Goal: Transaction & Acquisition: Purchase product/service

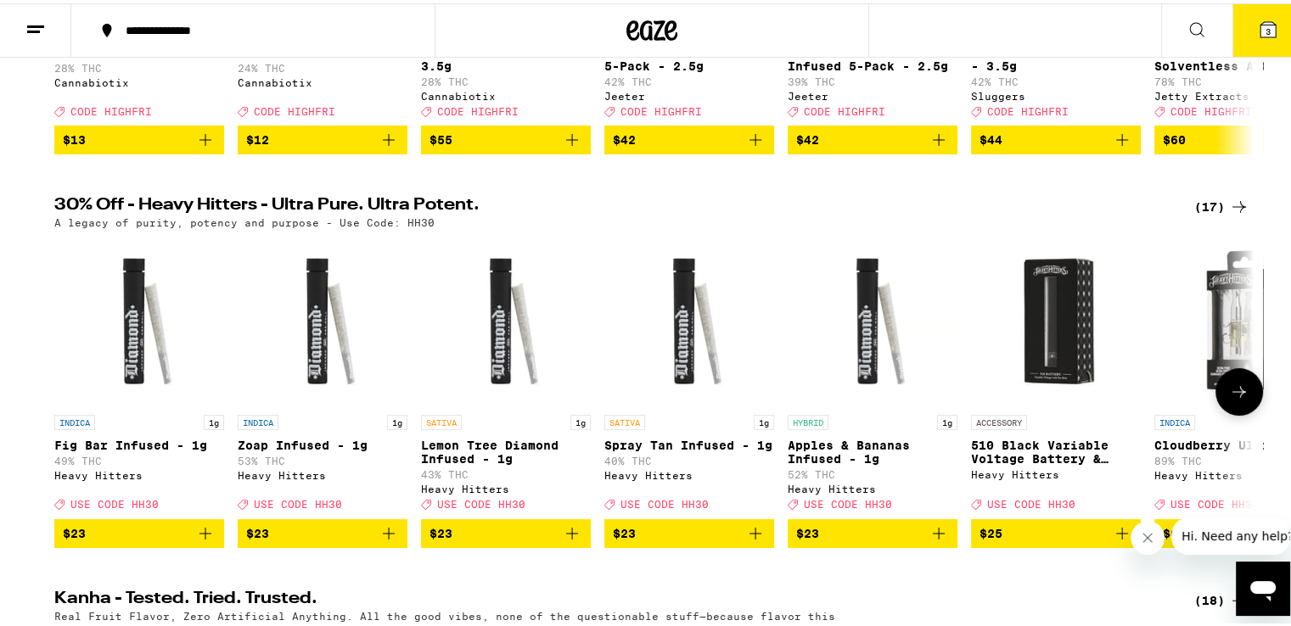
scroll to position [441, 0]
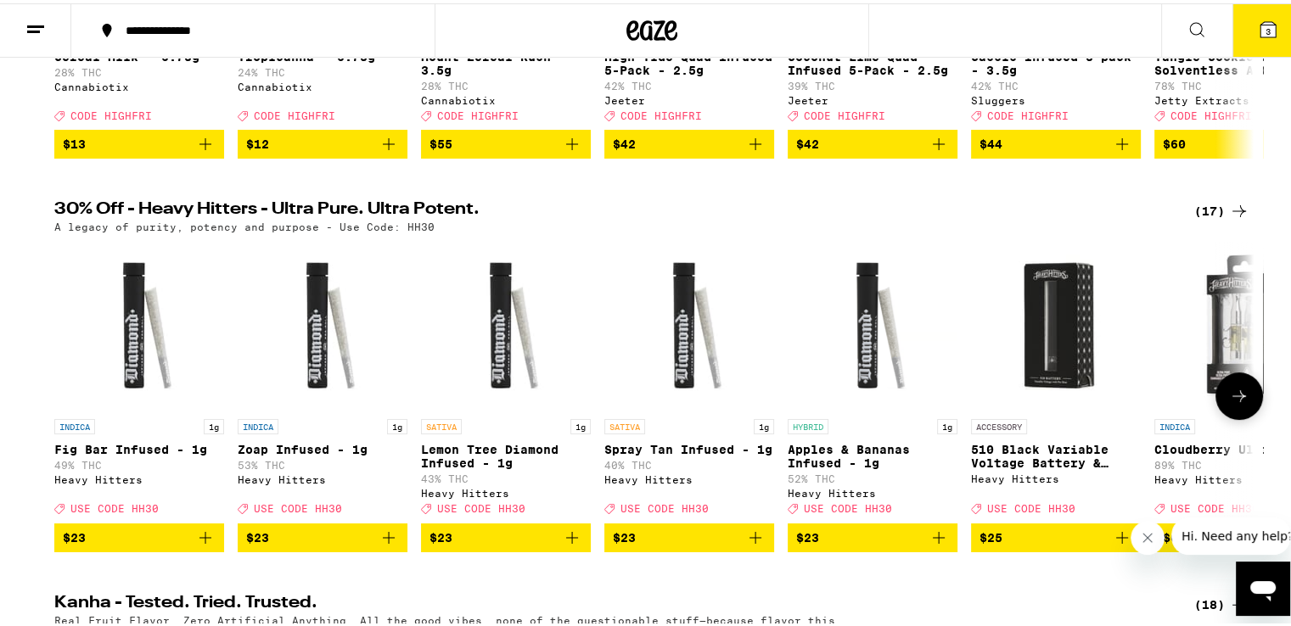
click at [1230, 403] on icon at bounding box center [1239, 393] width 20 height 20
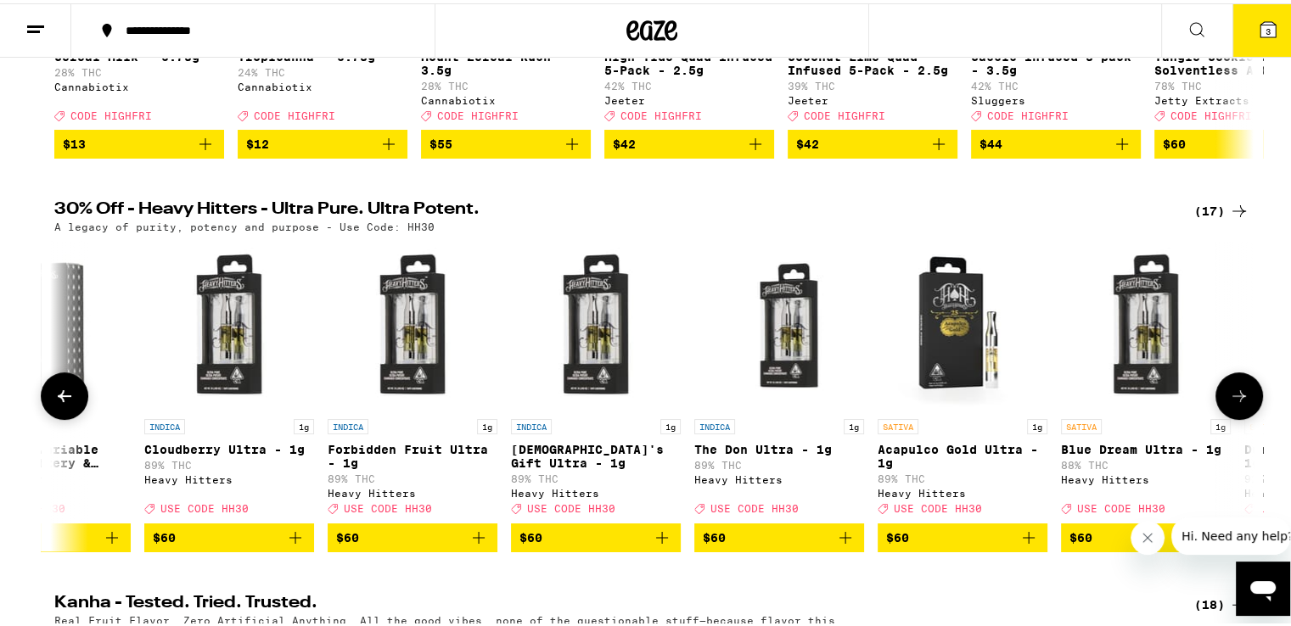
click at [1230, 403] on icon at bounding box center [1239, 393] width 20 height 20
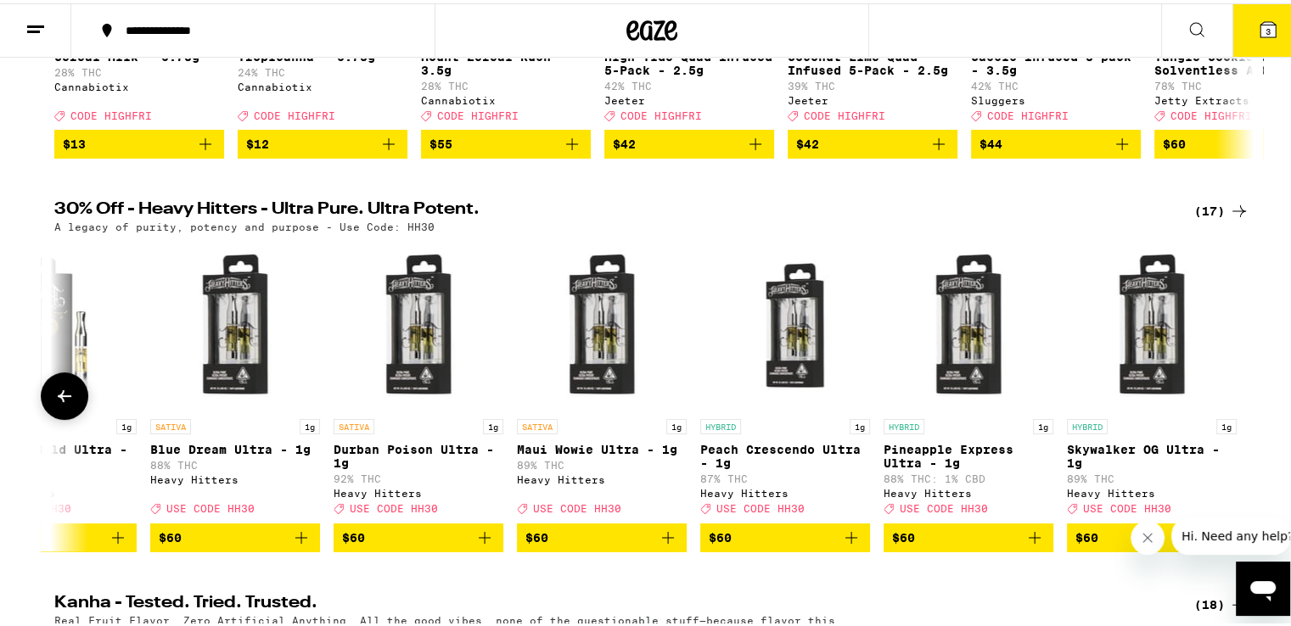
scroll to position [0, 1922]
click at [1230, 406] on div at bounding box center [1240, 393] width 48 height 48
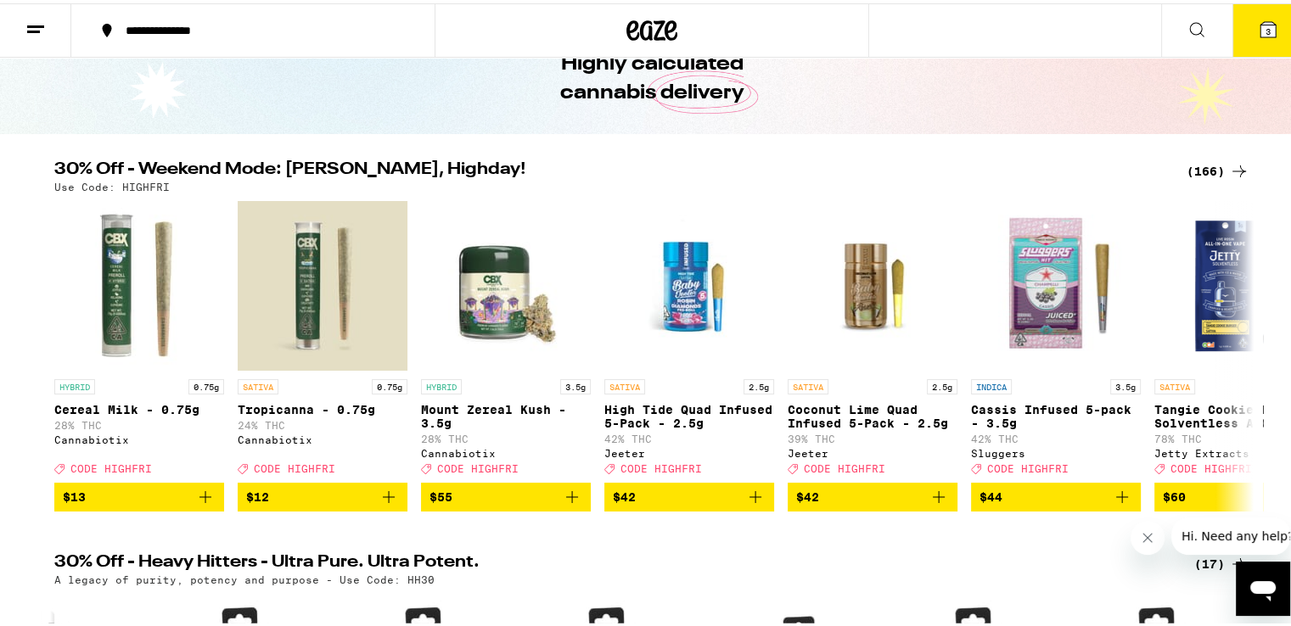
scroll to position [65, 0]
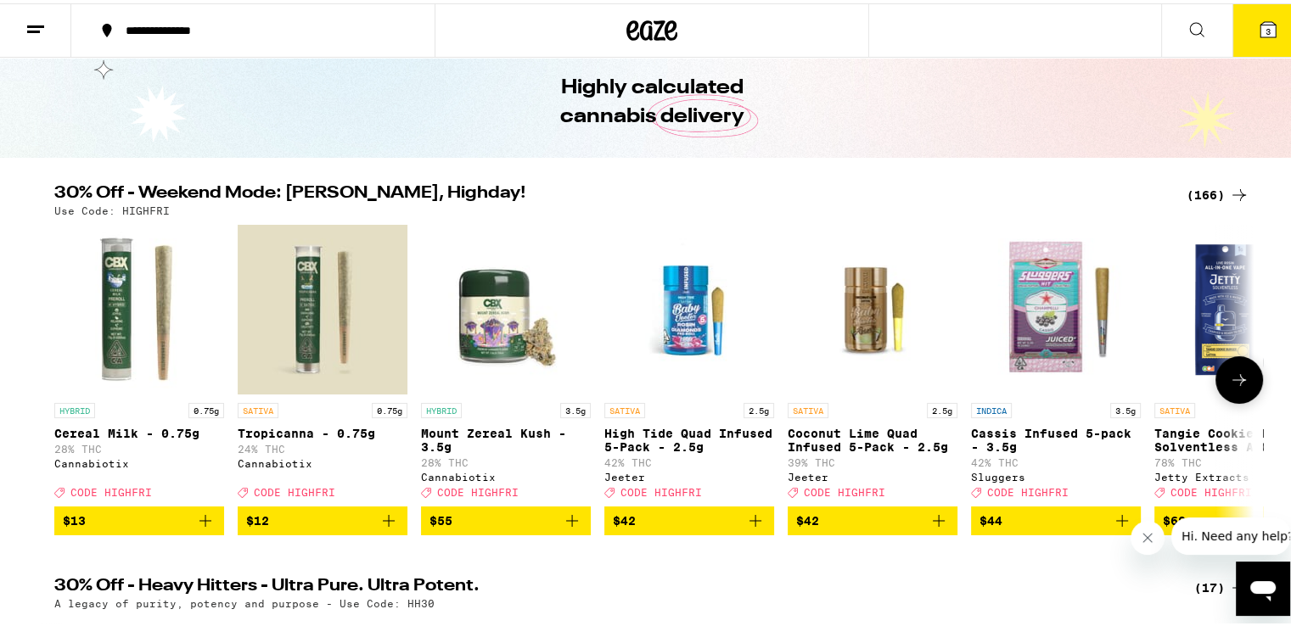
click at [1236, 387] on icon at bounding box center [1239, 377] width 20 height 20
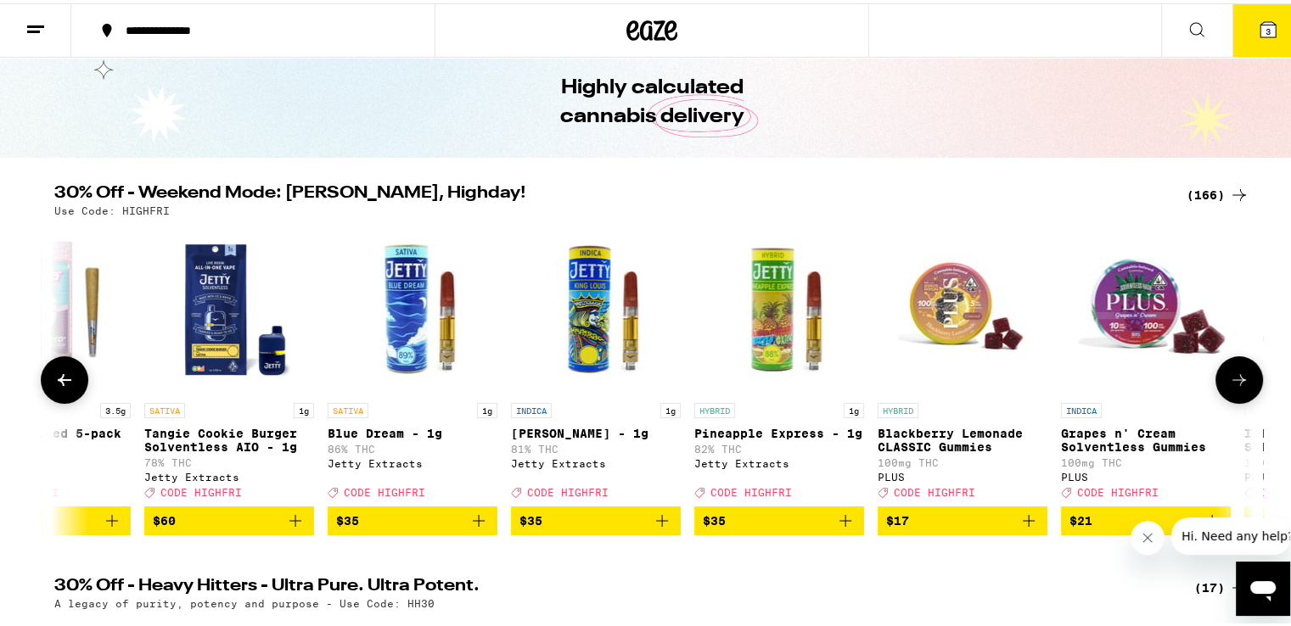
click at [1236, 387] on icon at bounding box center [1239, 377] width 20 height 20
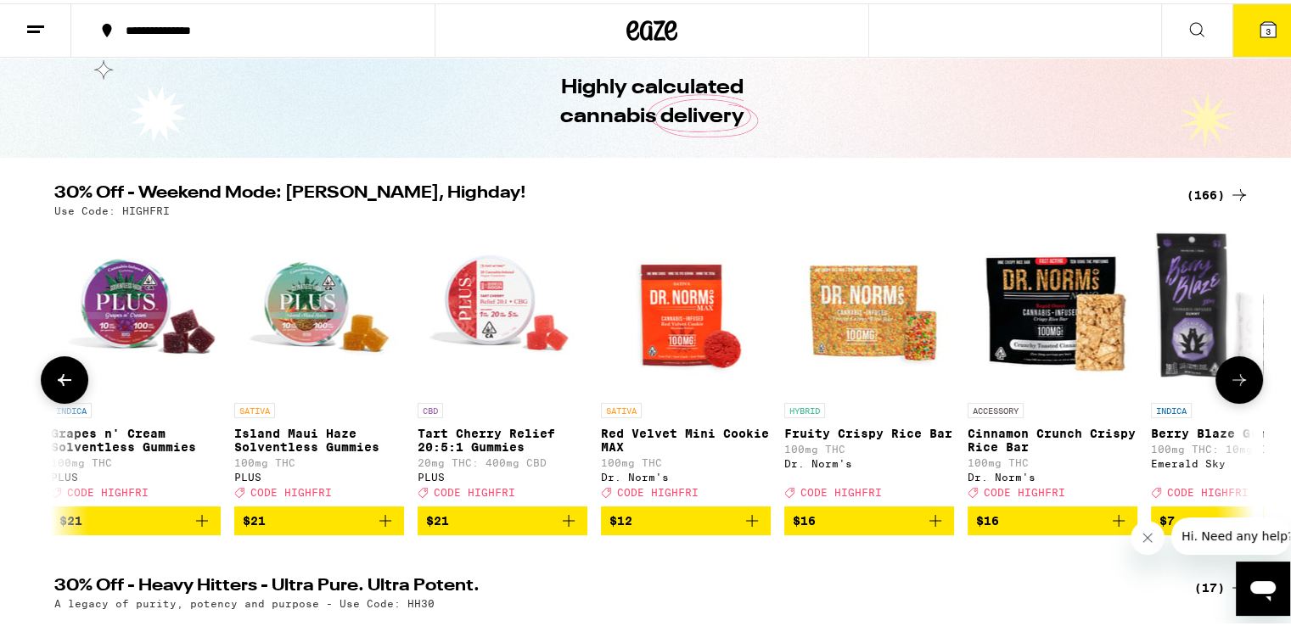
click at [1236, 387] on icon at bounding box center [1239, 377] width 20 height 20
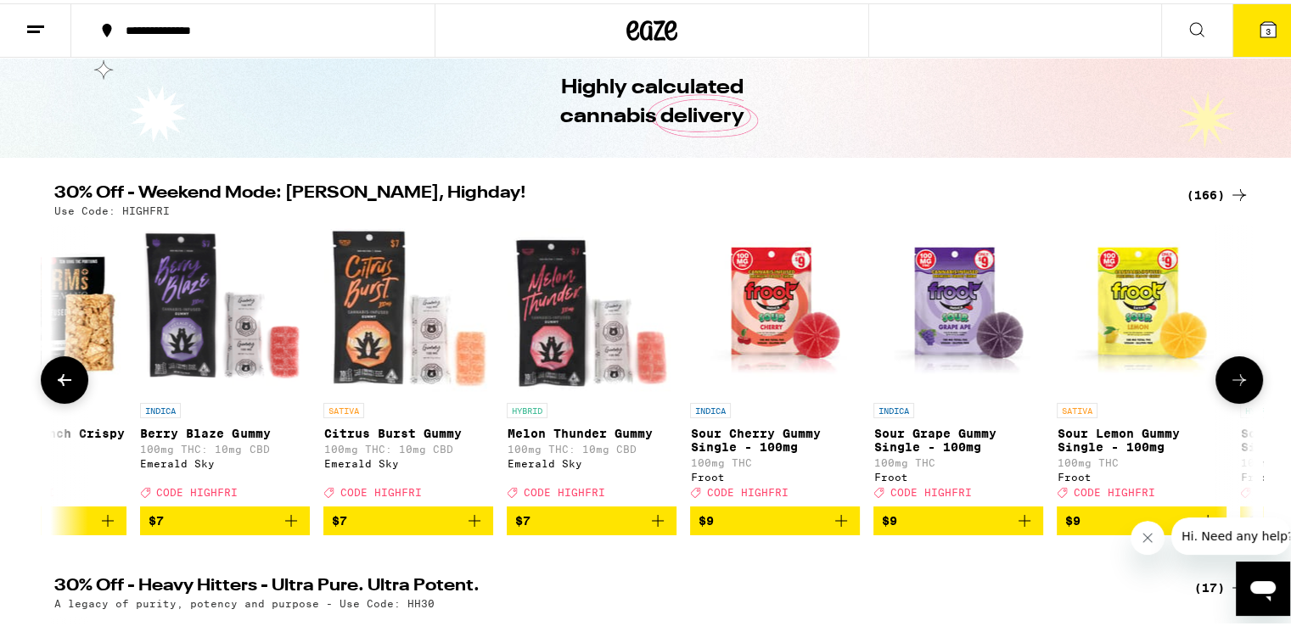
click at [1236, 387] on icon at bounding box center [1239, 377] width 20 height 20
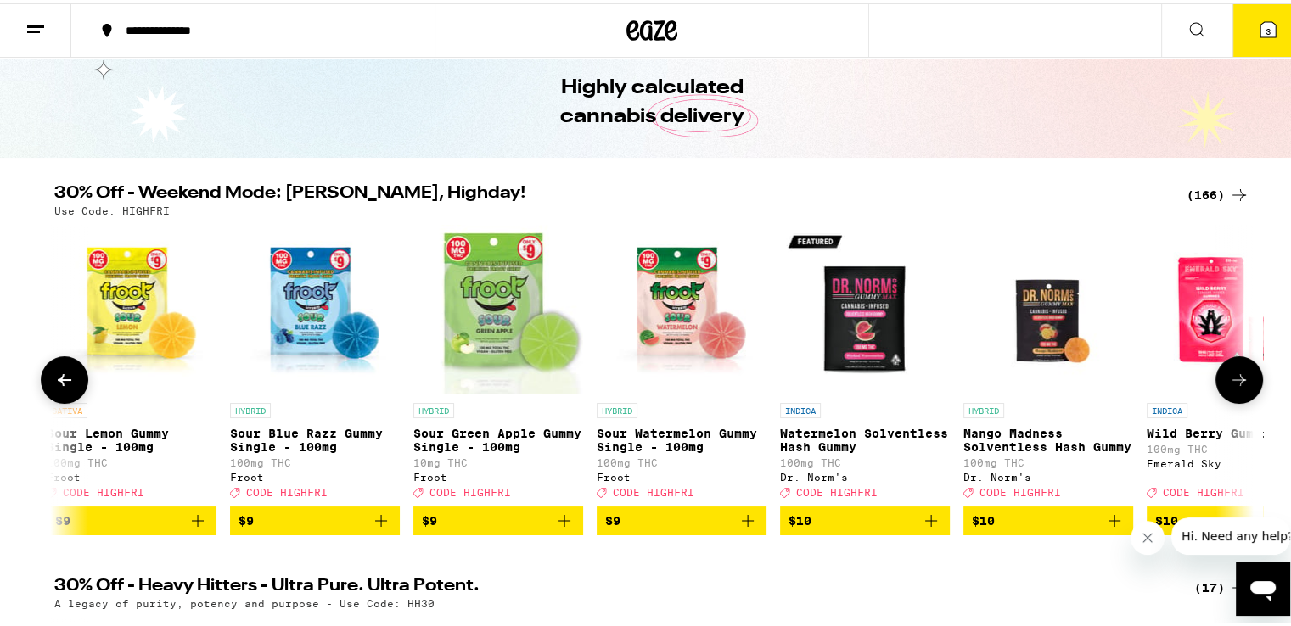
click at [1236, 387] on icon at bounding box center [1239, 377] width 20 height 20
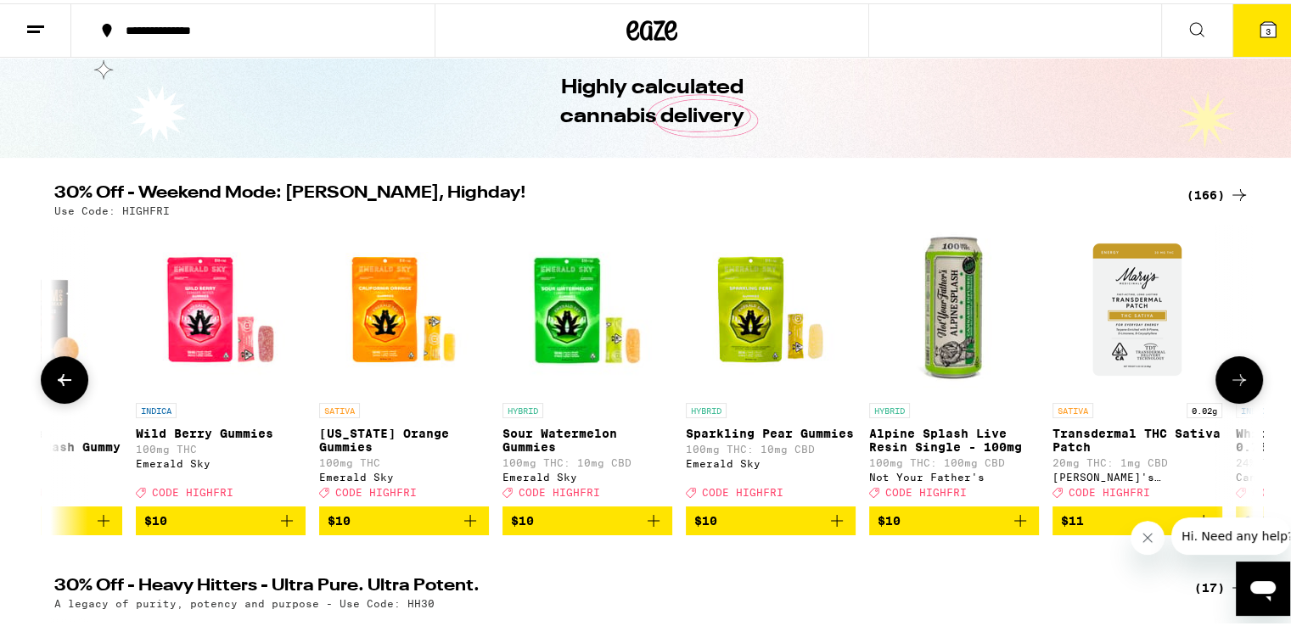
click at [1236, 387] on icon at bounding box center [1239, 377] width 20 height 20
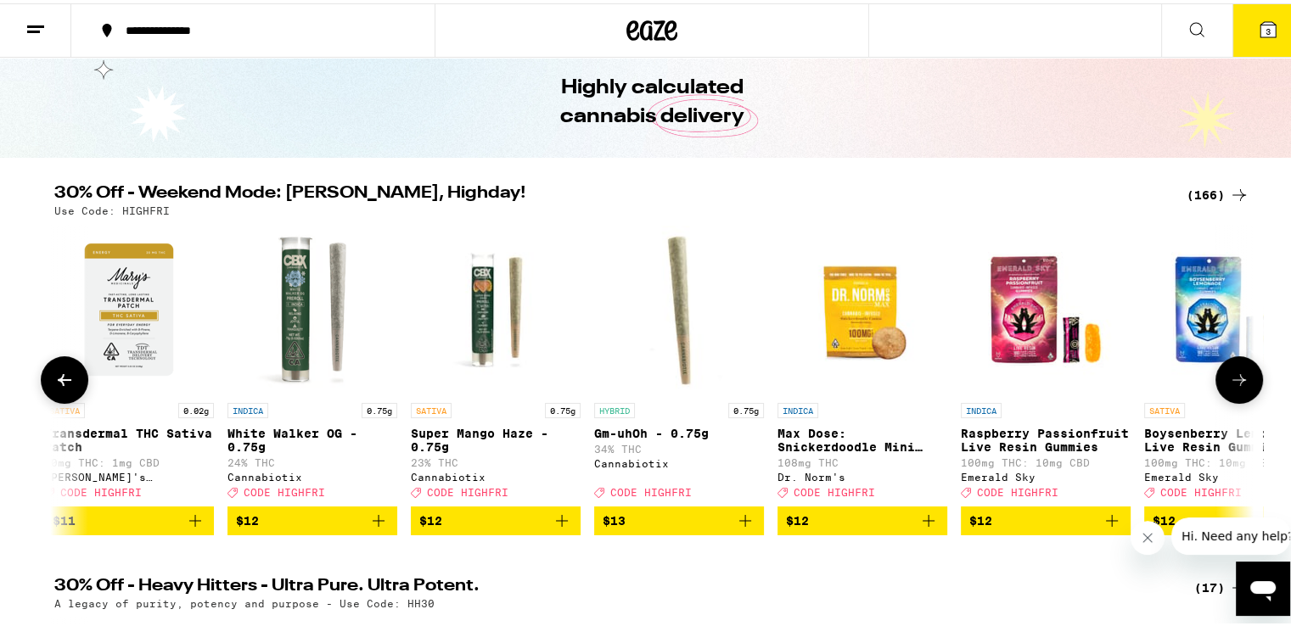
scroll to position [0, 6062]
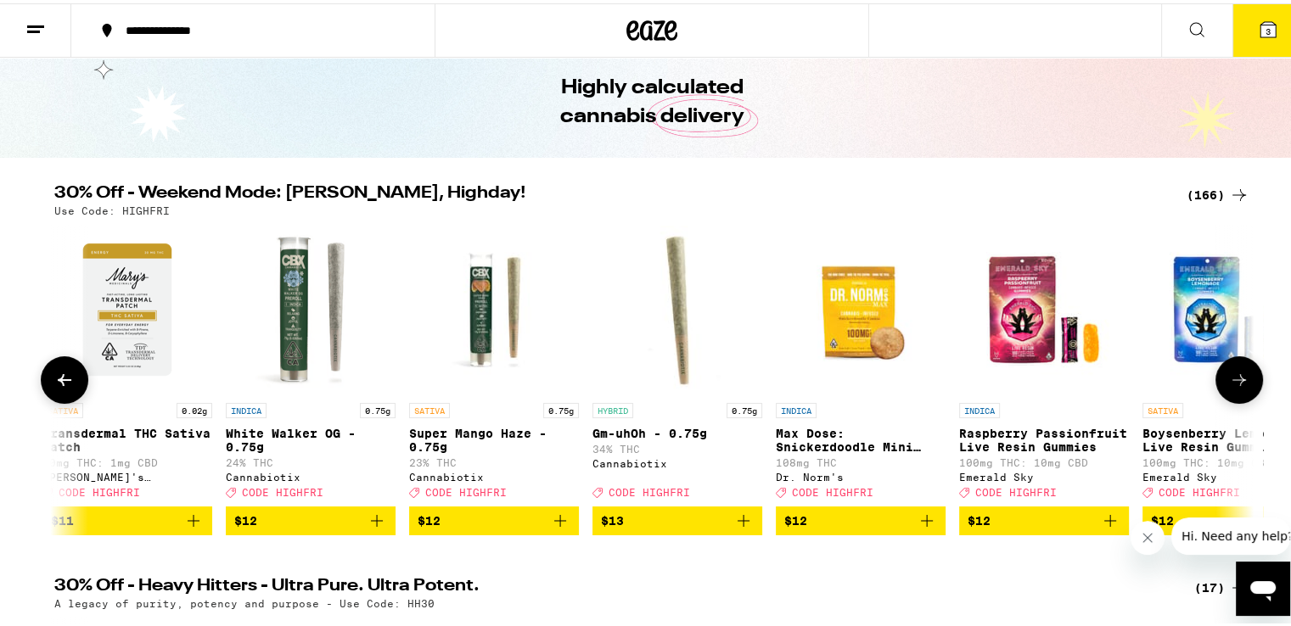
click at [1236, 387] on icon at bounding box center [1239, 377] width 20 height 20
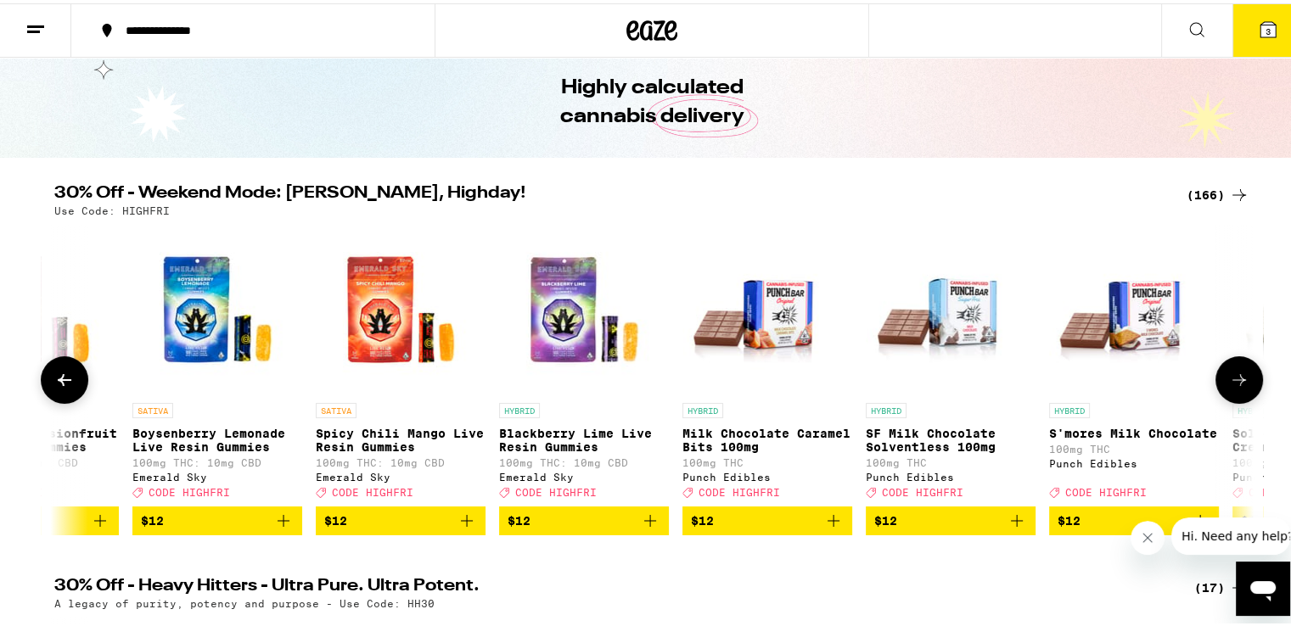
click at [1236, 387] on icon at bounding box center [1239, 377] width 20 height 20
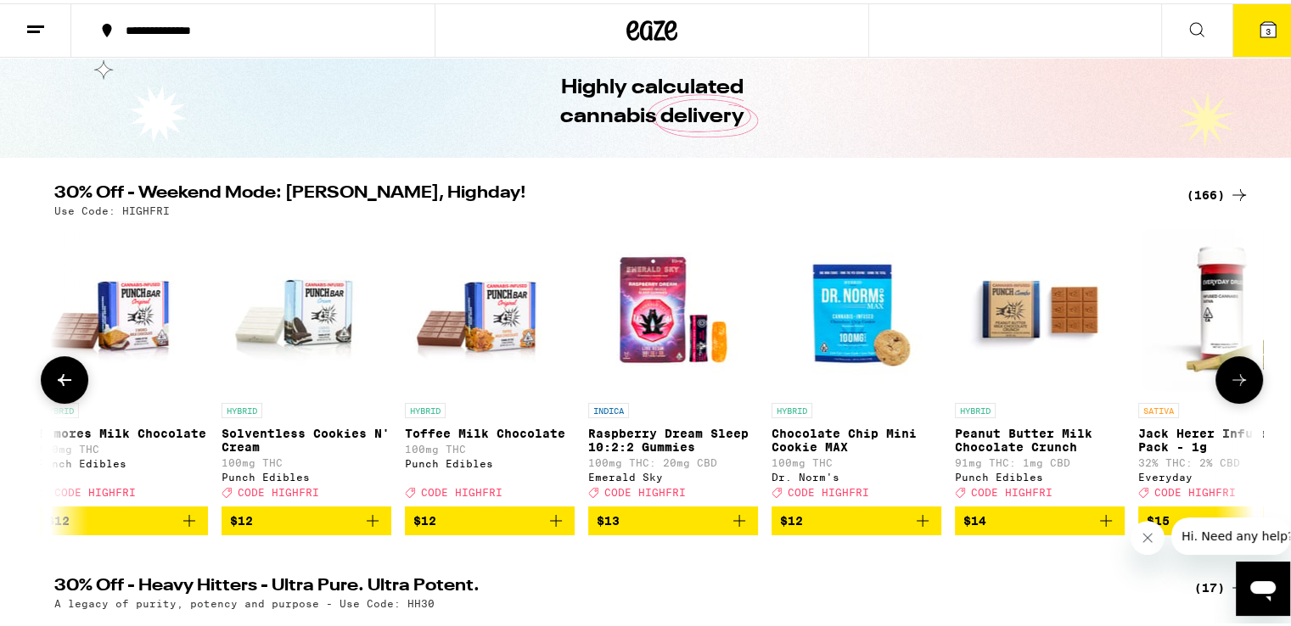
click at [1236, 387] on icon at bounding box center [1239, 377] width 20 height 20
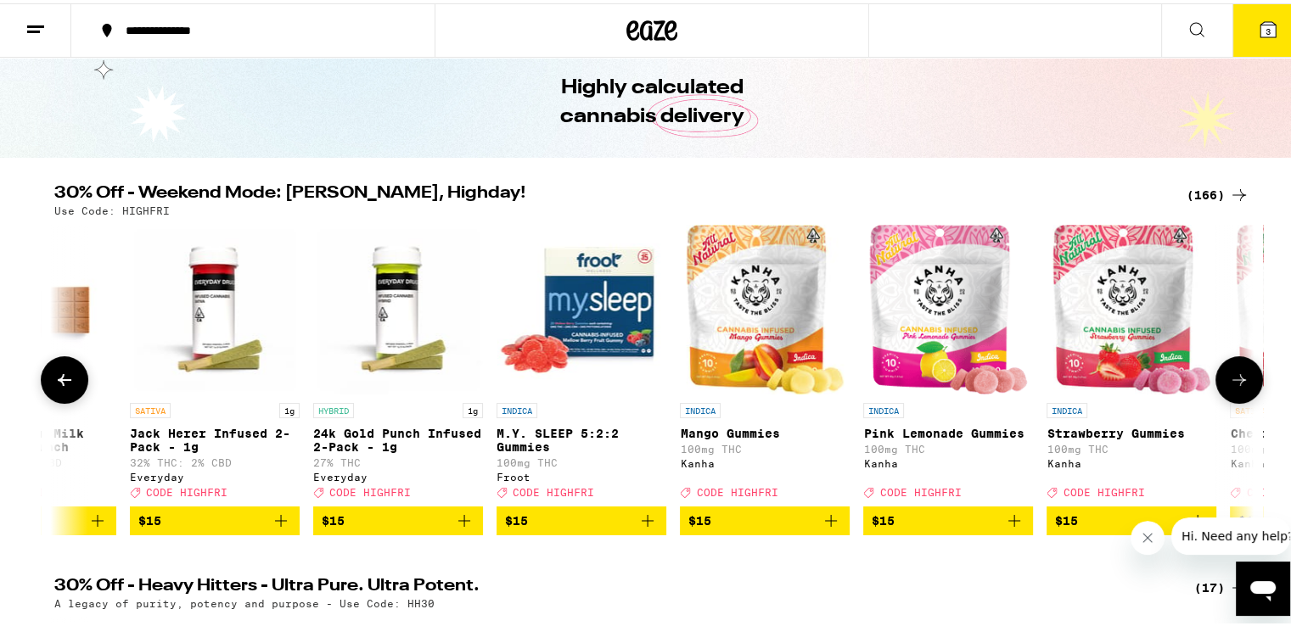
scroll to position [0, 9093]
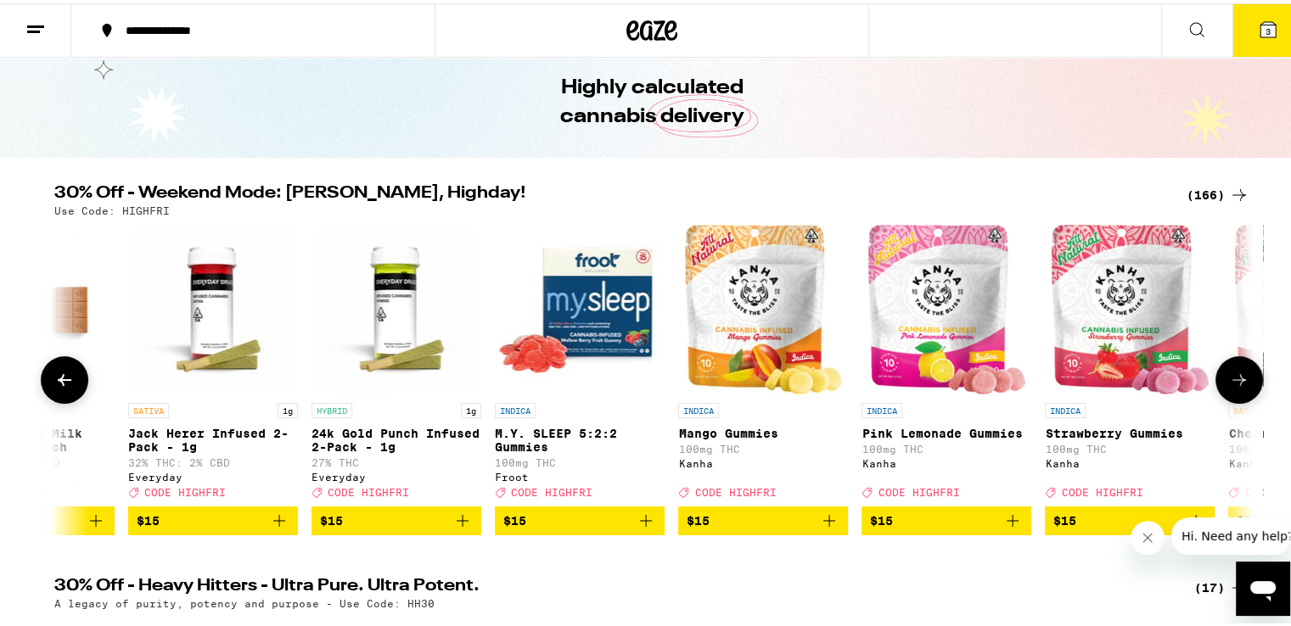
click at [409, 304] on img "Open page for 24k Gold Punch Infused 2-Pack - 1g from Everyday" at bounding box center [397, 307] width 170 height 170
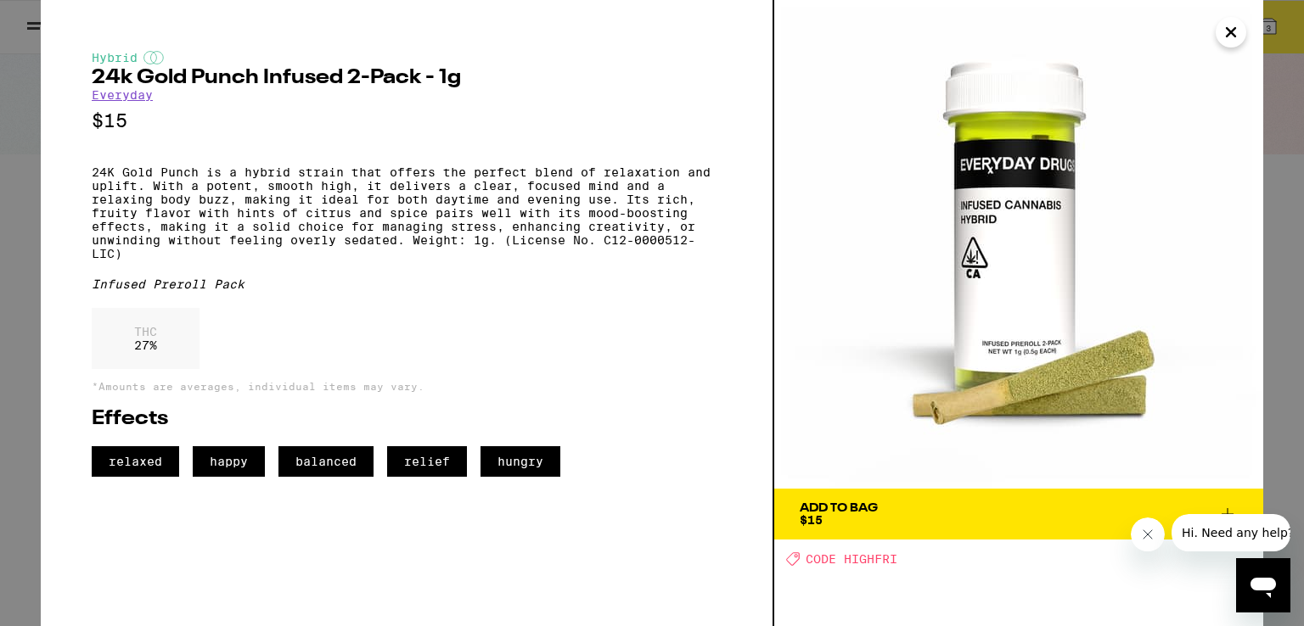
click at [1229, 31] on icon "Close" at bounding box center [1231, 32] width 20 height 25
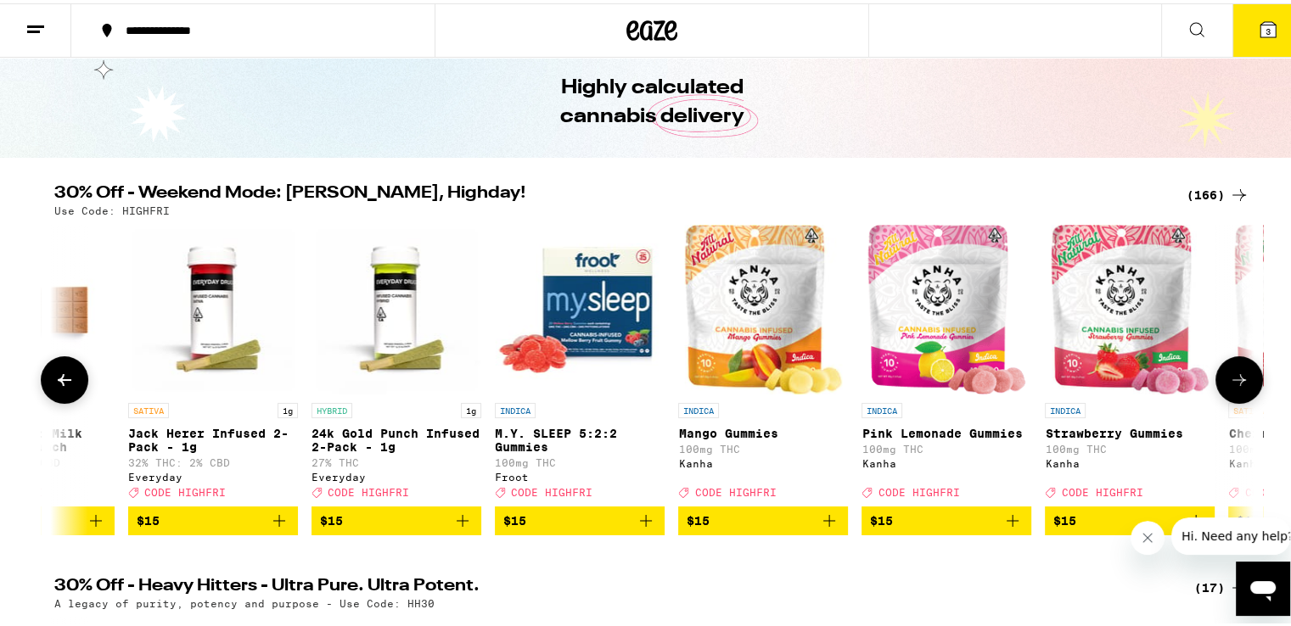
click at [1229, 380] on icon at bounding box center [1239, 377] width 20 height 20
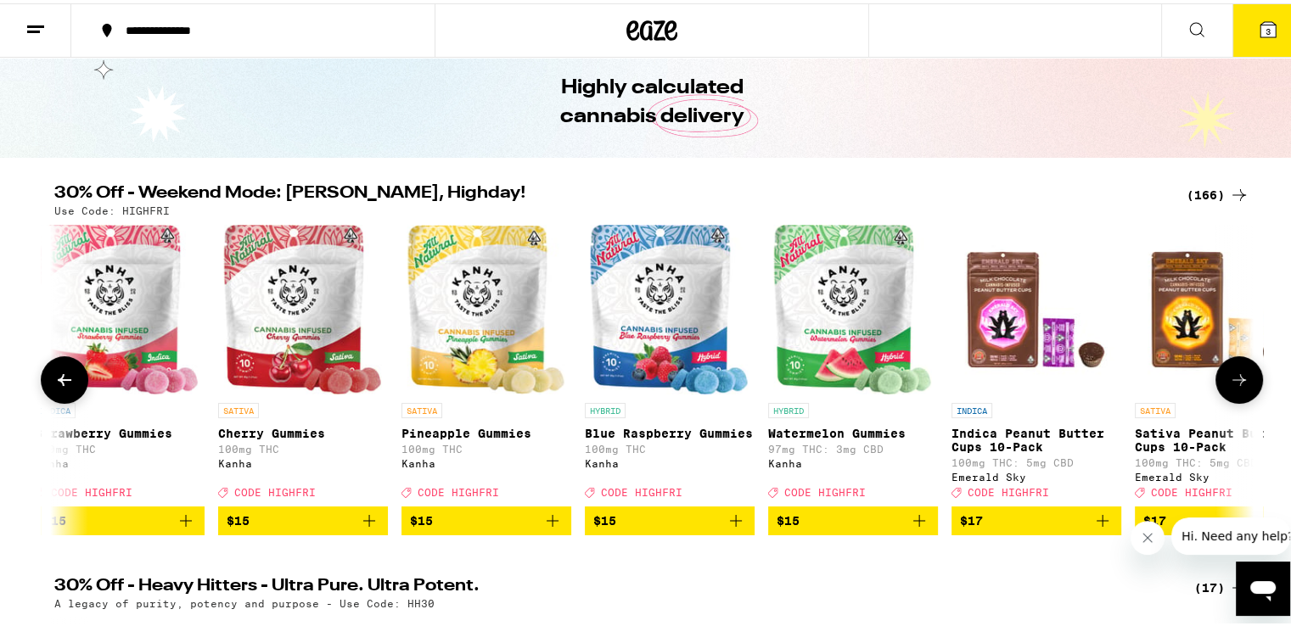
scroll to position [0, 10104]
click at [1229, 380] on icon at bounding box center [1239, 377] width 20 height 20
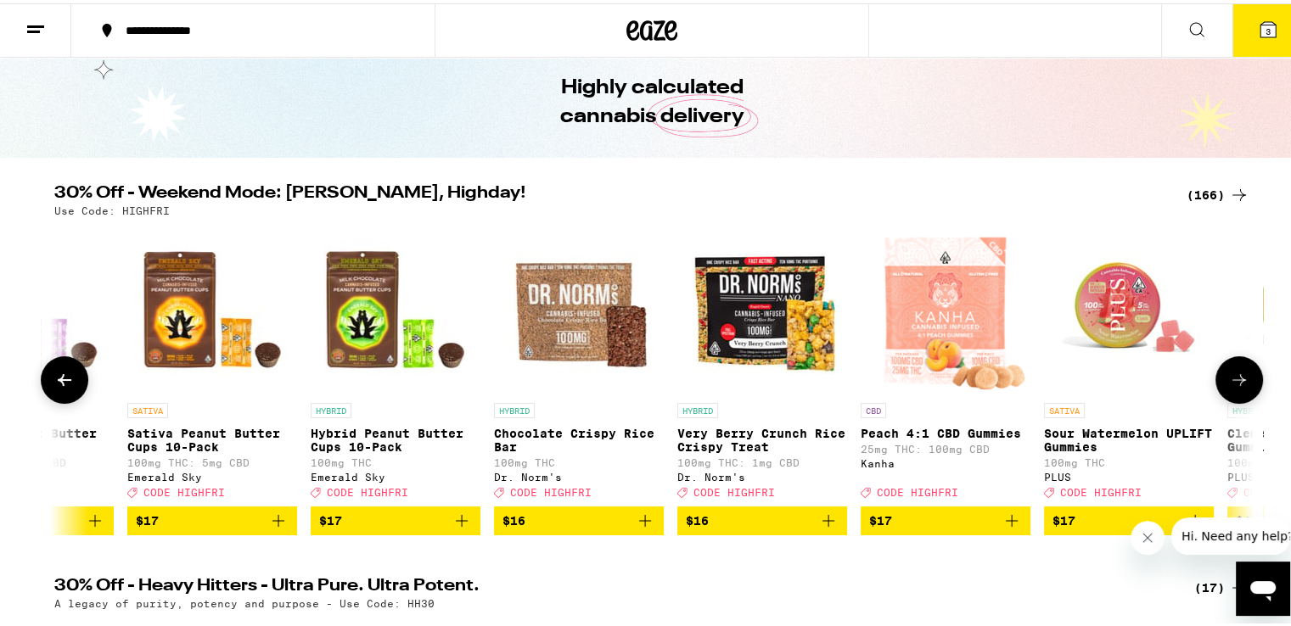
scroll to position [0, 11114]
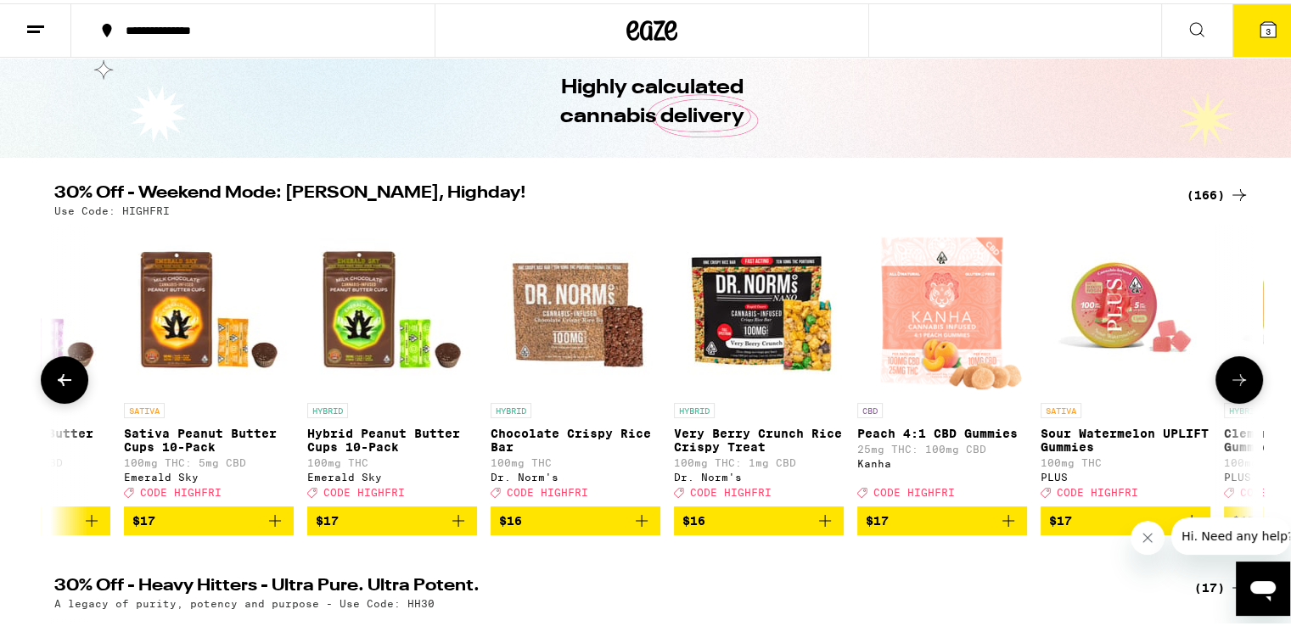
click at [1229, 380] on icon at bounding box center [1239, 377] width 20 height 20
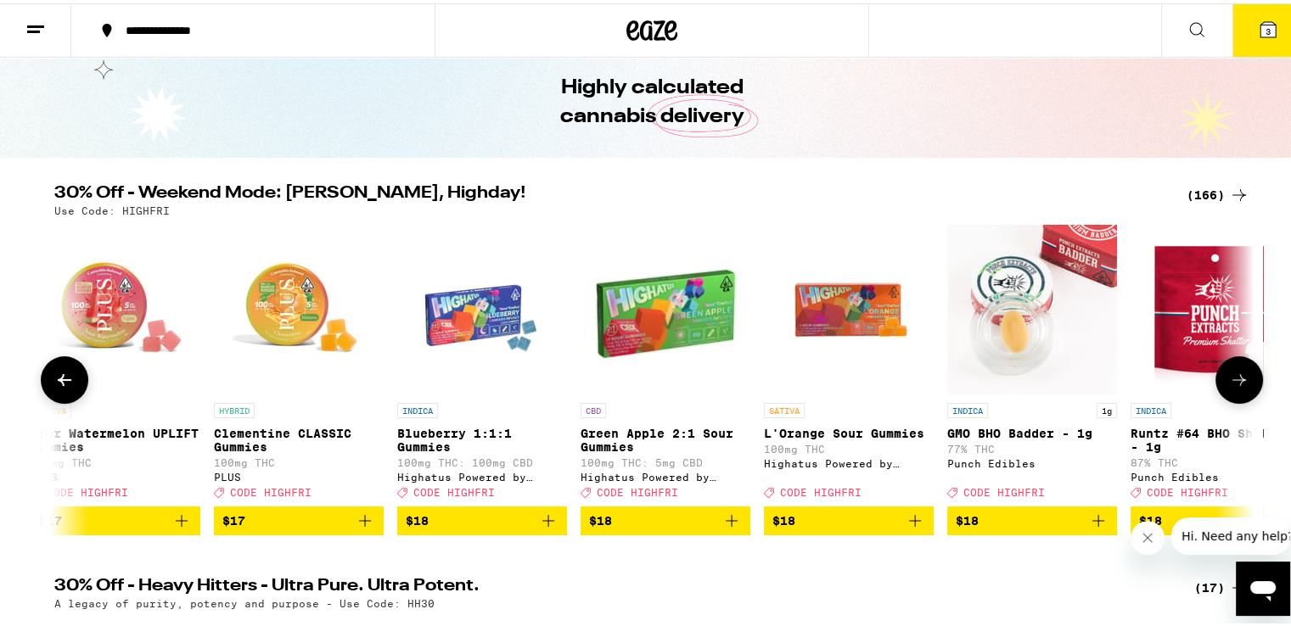
click at [1229, 380] on icon at bounding box center [1239, 377] width 20 height 20
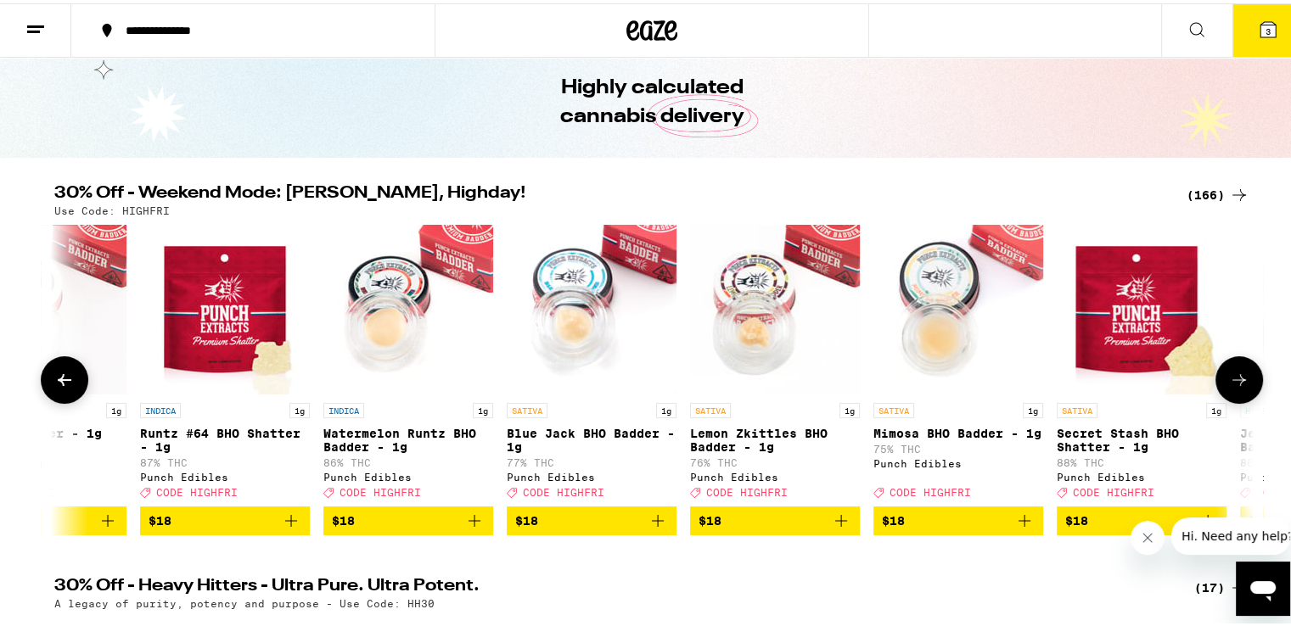
scroll to position [0, 13136]
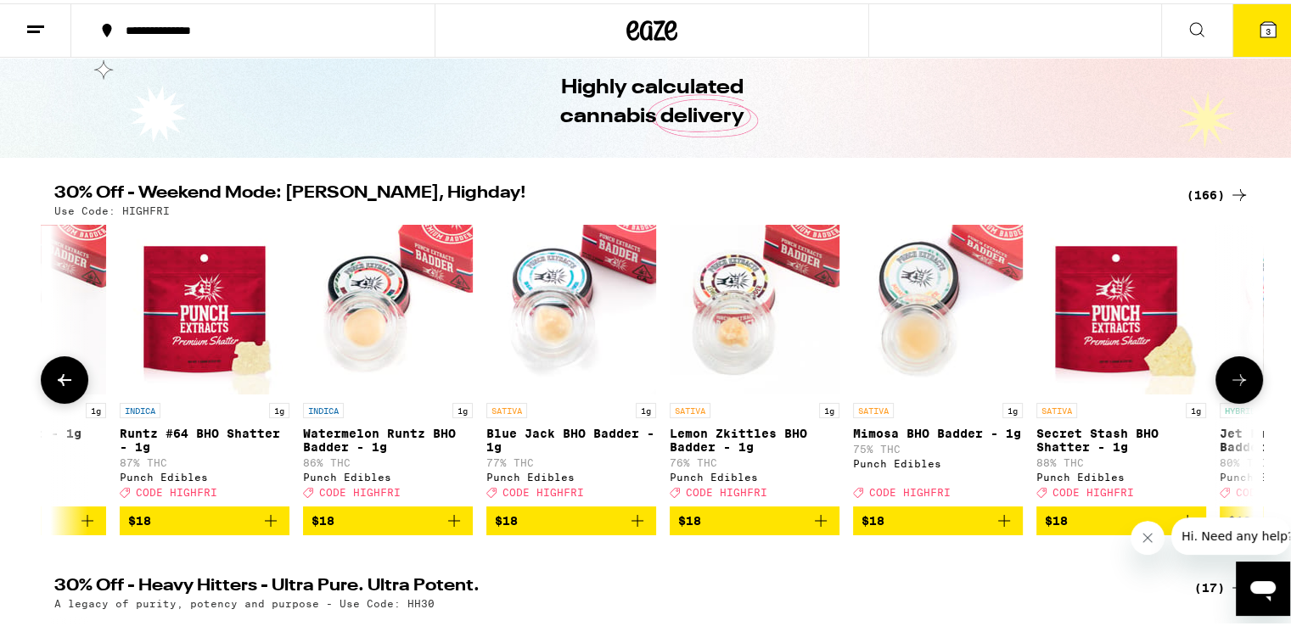
click at [1229, 378] on icon at bounding box center [1239, 377] width 20 height 20
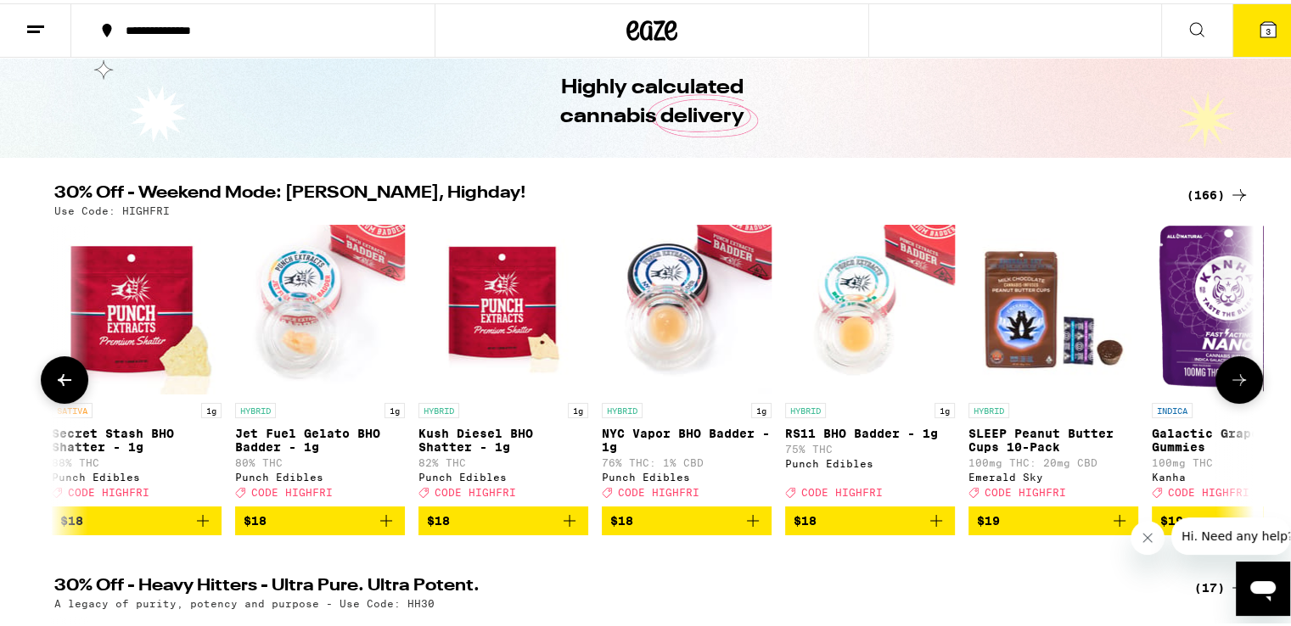
scroll to position [0, 14146]
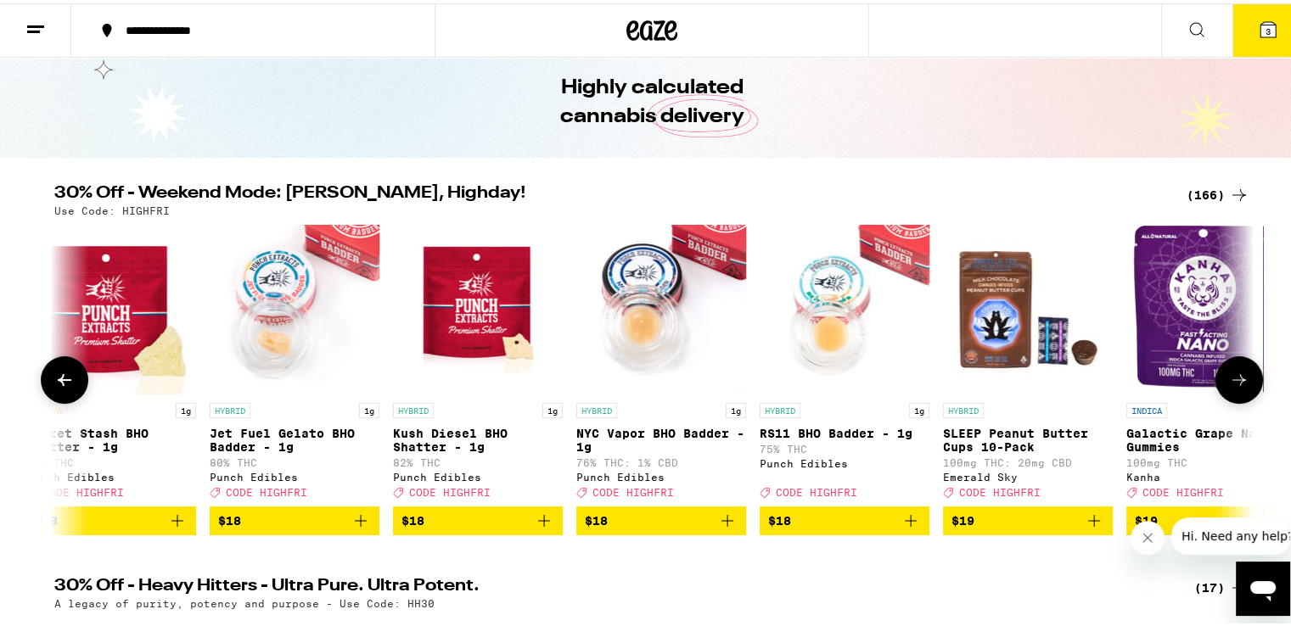
click at [1229, 378] on icon at bounding box center [1239, 377] width 20 height 20
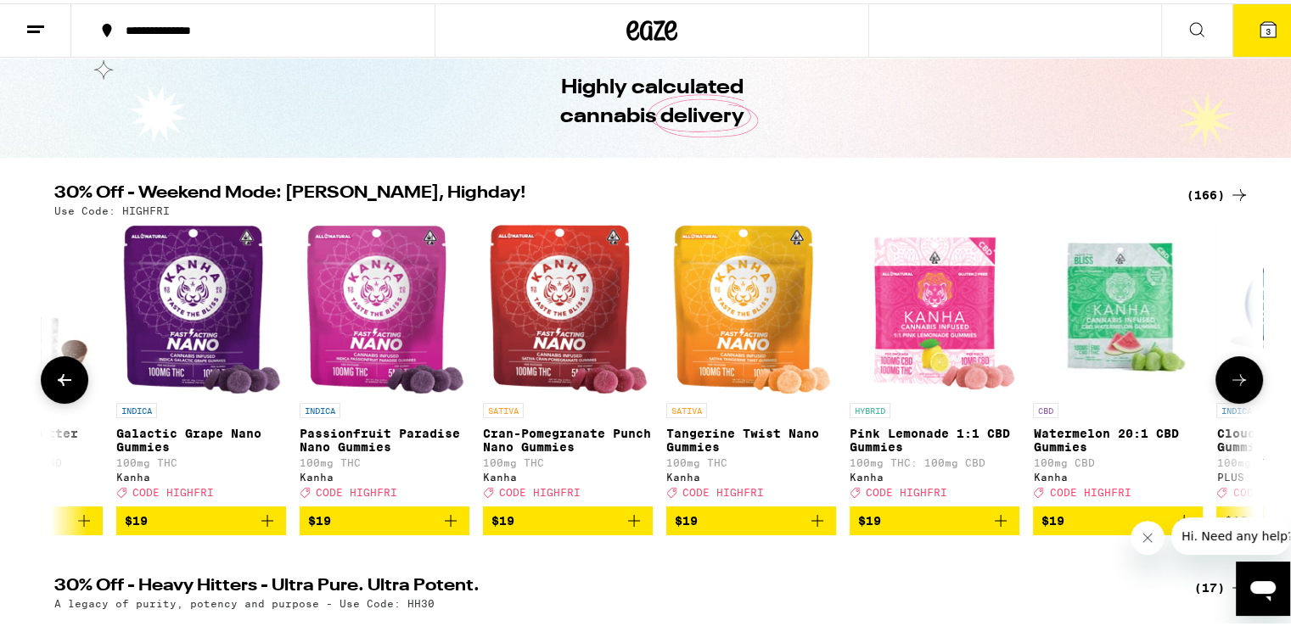
scroll to position [0, 15157]
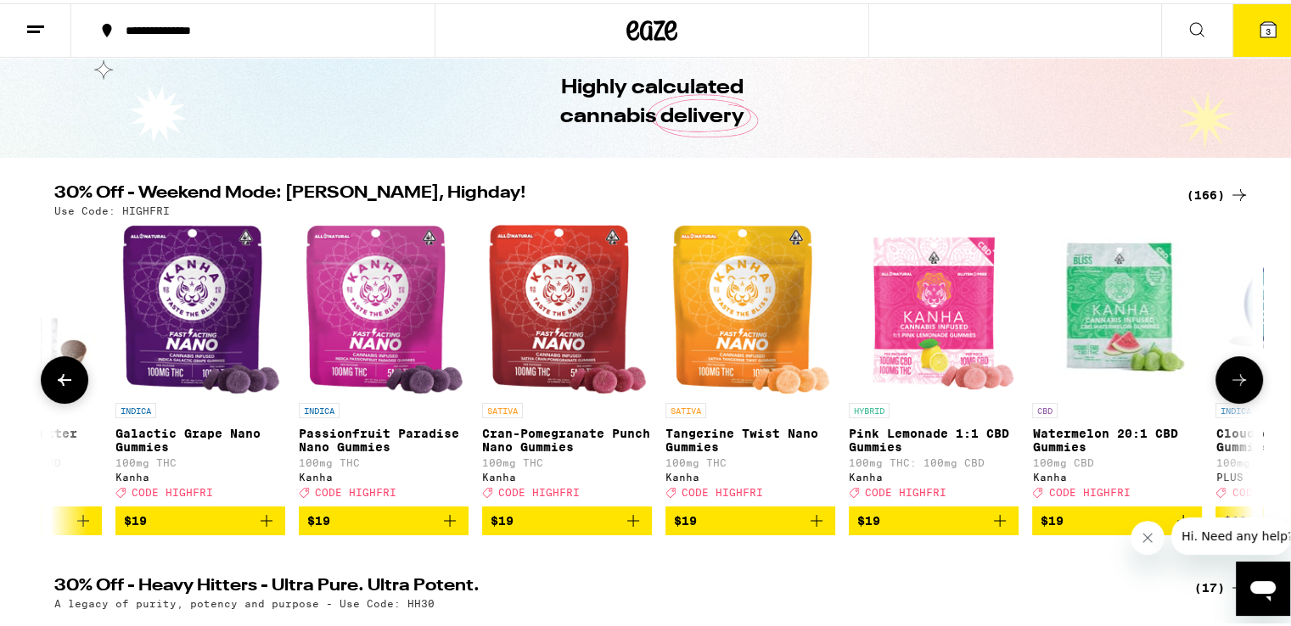
click at [1229, 378] on icon at bounding box center [1239, 377] width 20 height 20
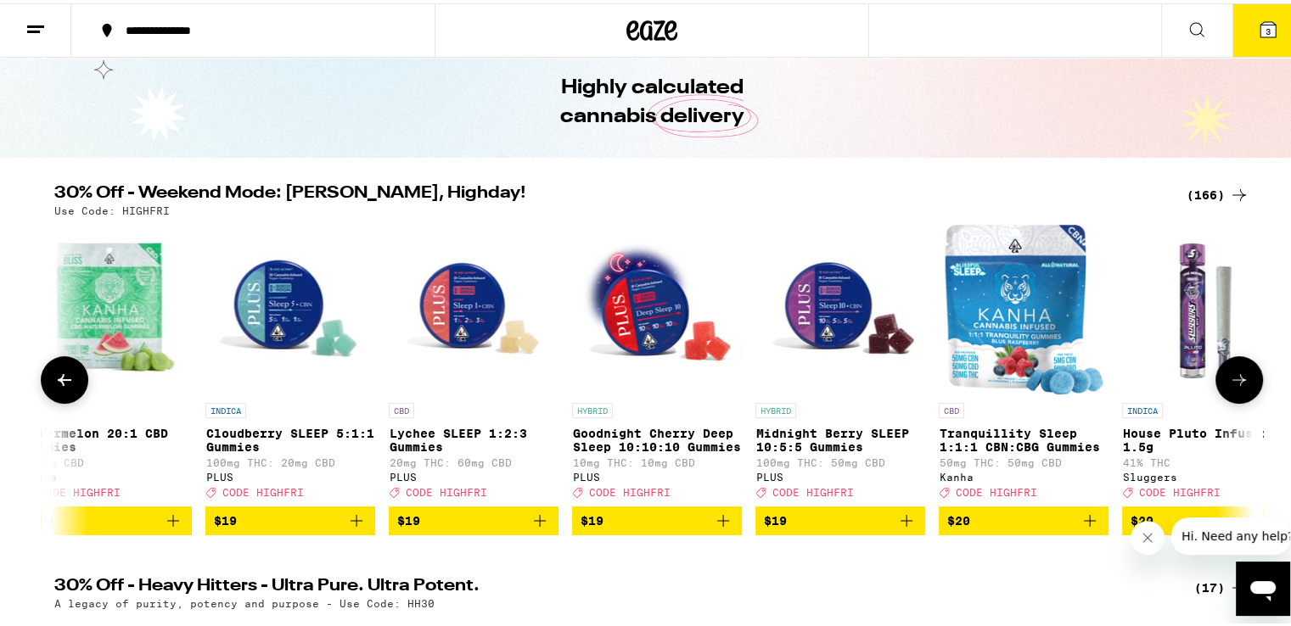
click at [1229, 378] on icon at bounding box center [1239, 377] width 20 height 20
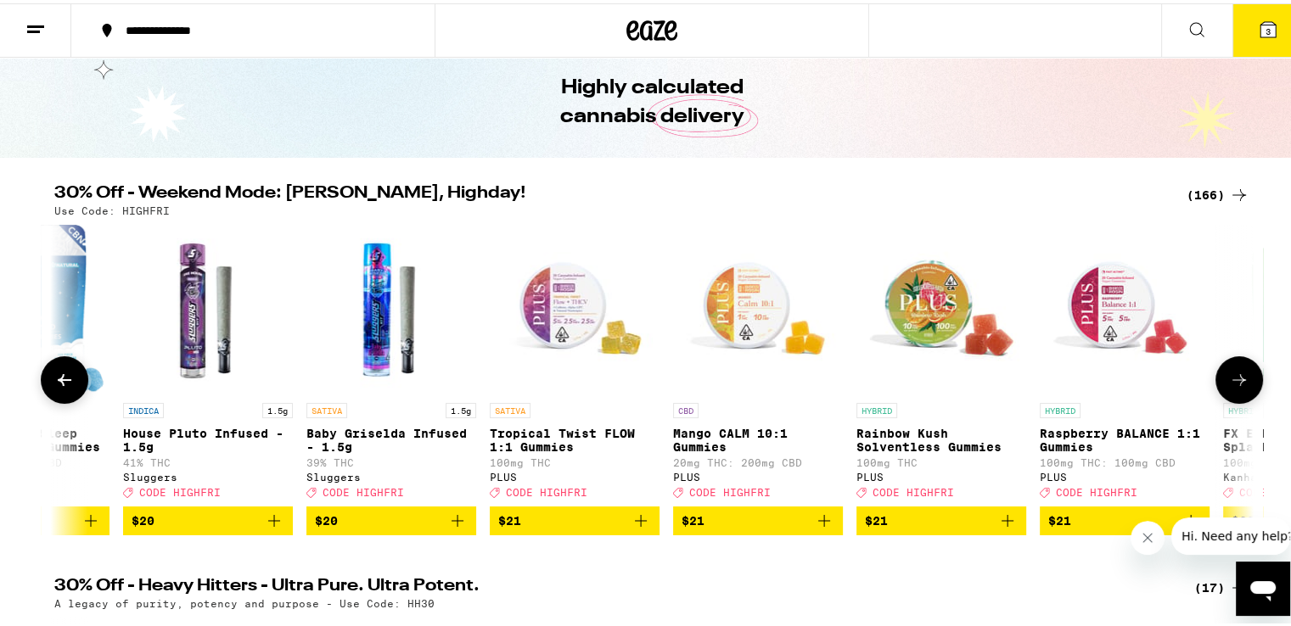
scroll to position [0, 17177]
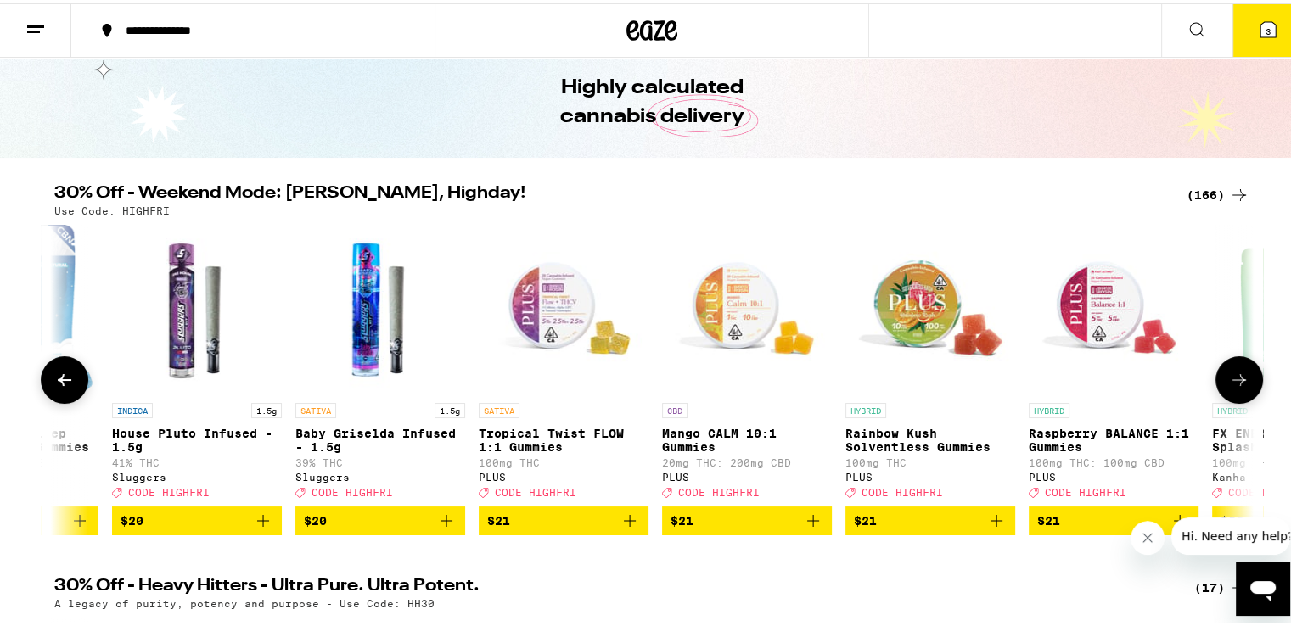
click at [1229, 378] on icon at bounding box center [1239, 377] width 20 height 20
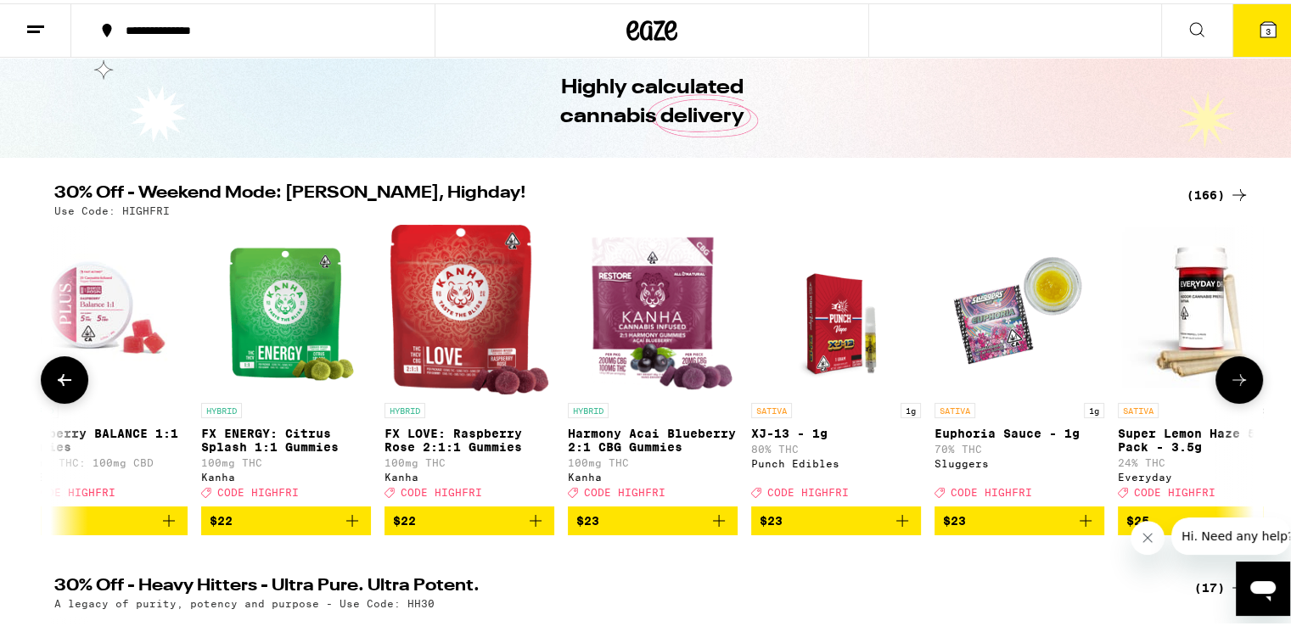
click at [1229, 378] on icon at bounding box center [1239, 377] width 20 height 20
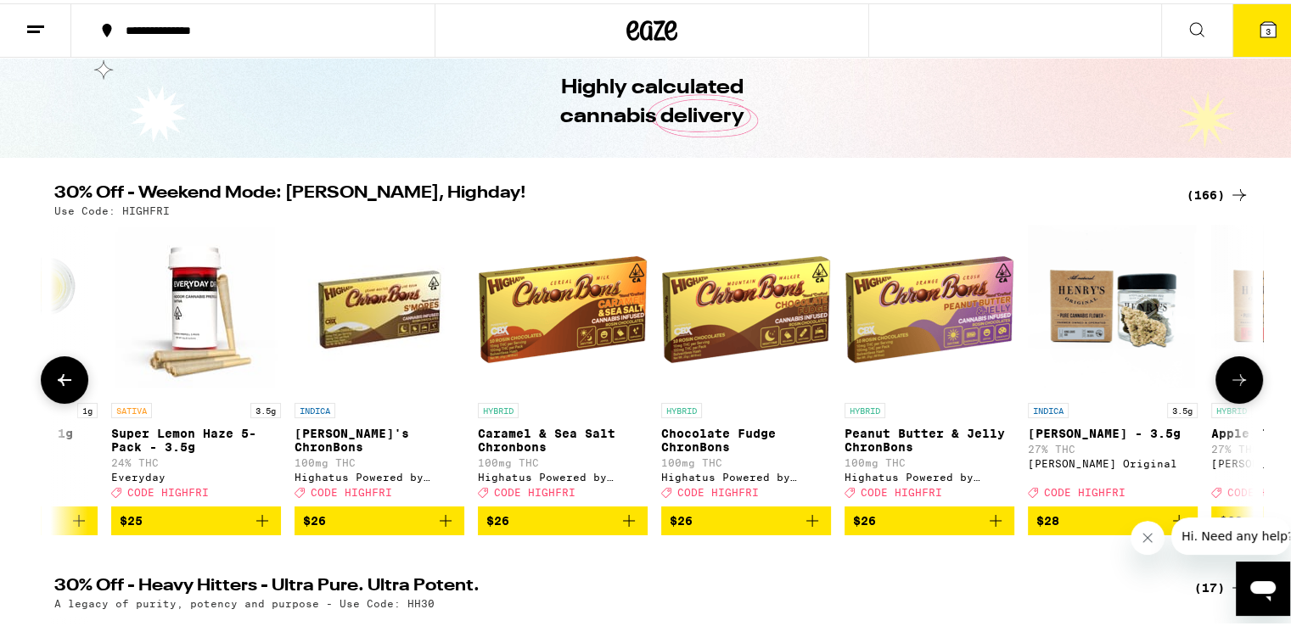
scroll to position [0, 19198]
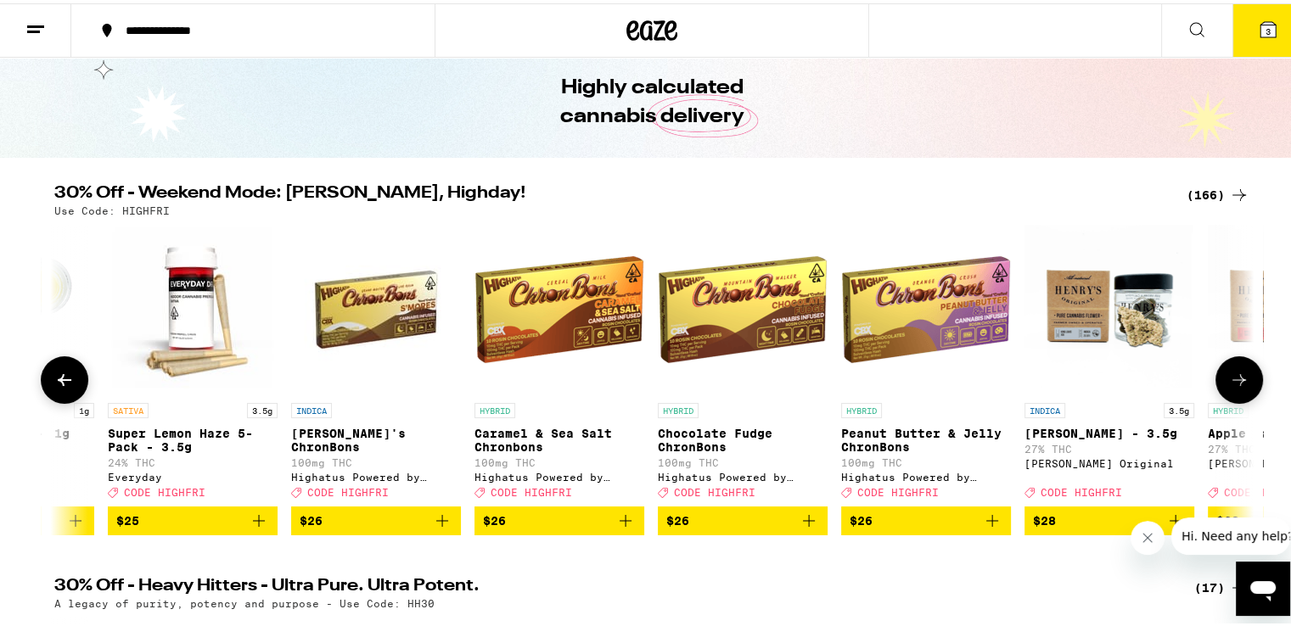
click at [1229, 378] on icon at bounding box center [1239, 377] width 20 height 20
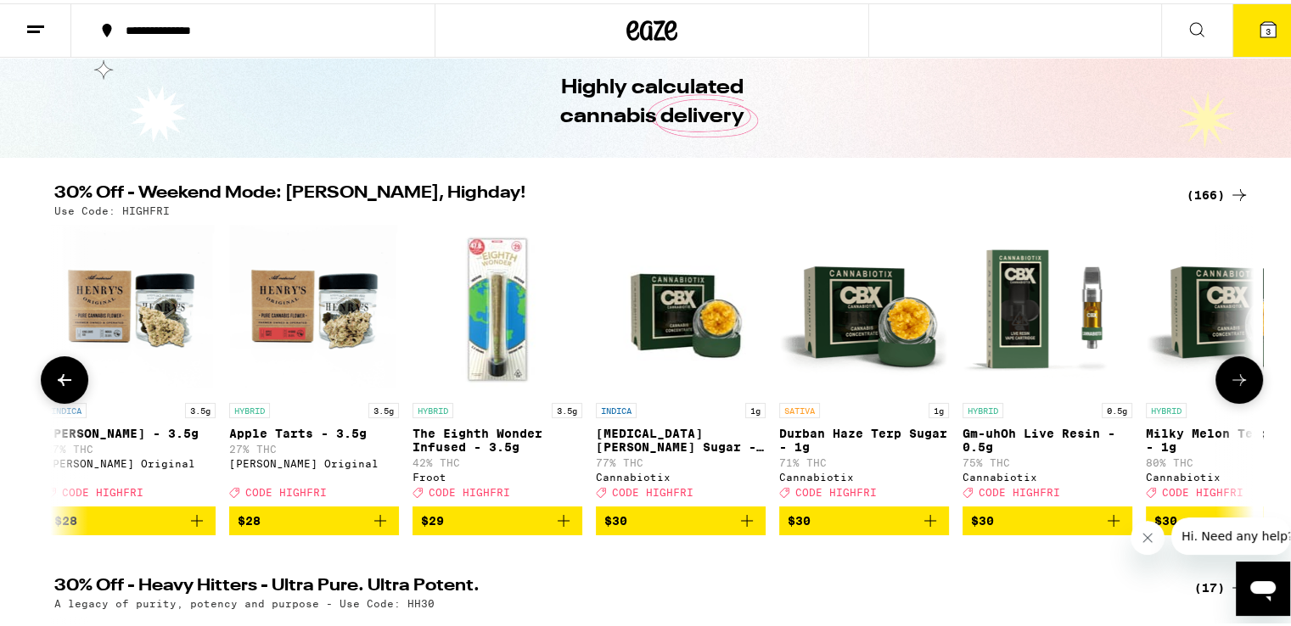
scroll to position [0, 20209]
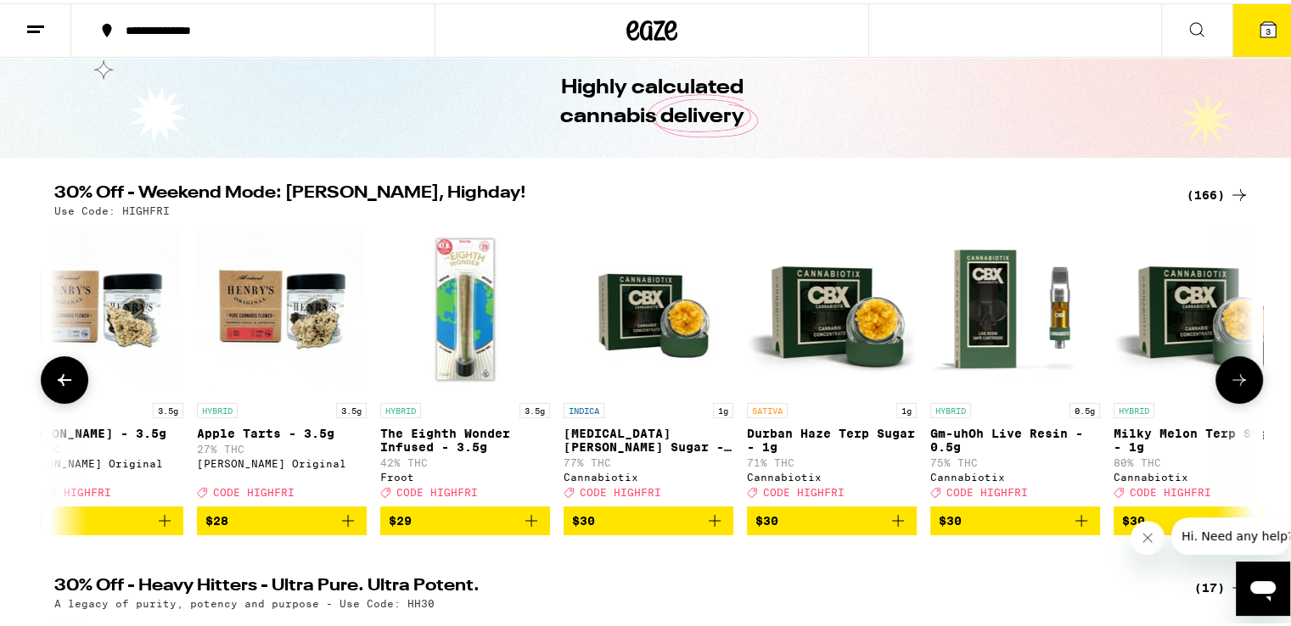
click at [1229, 378] on icon at bounding box center [1239, 377] width 20 height 20
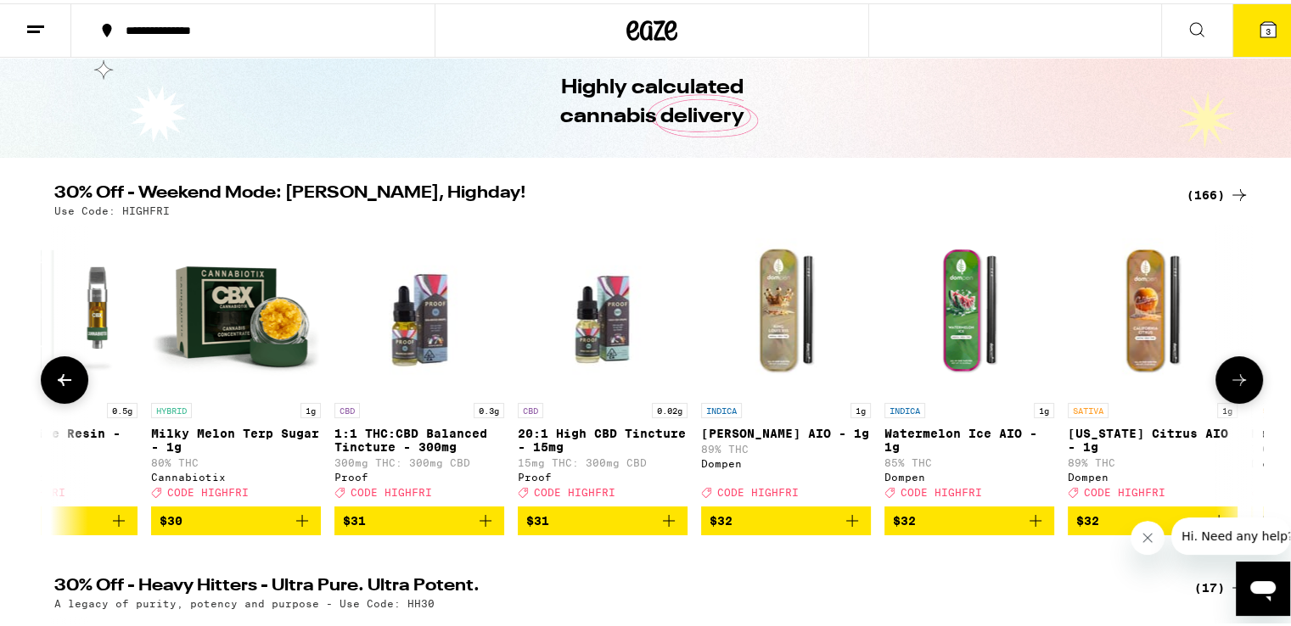
scroll to position [0, 21219]
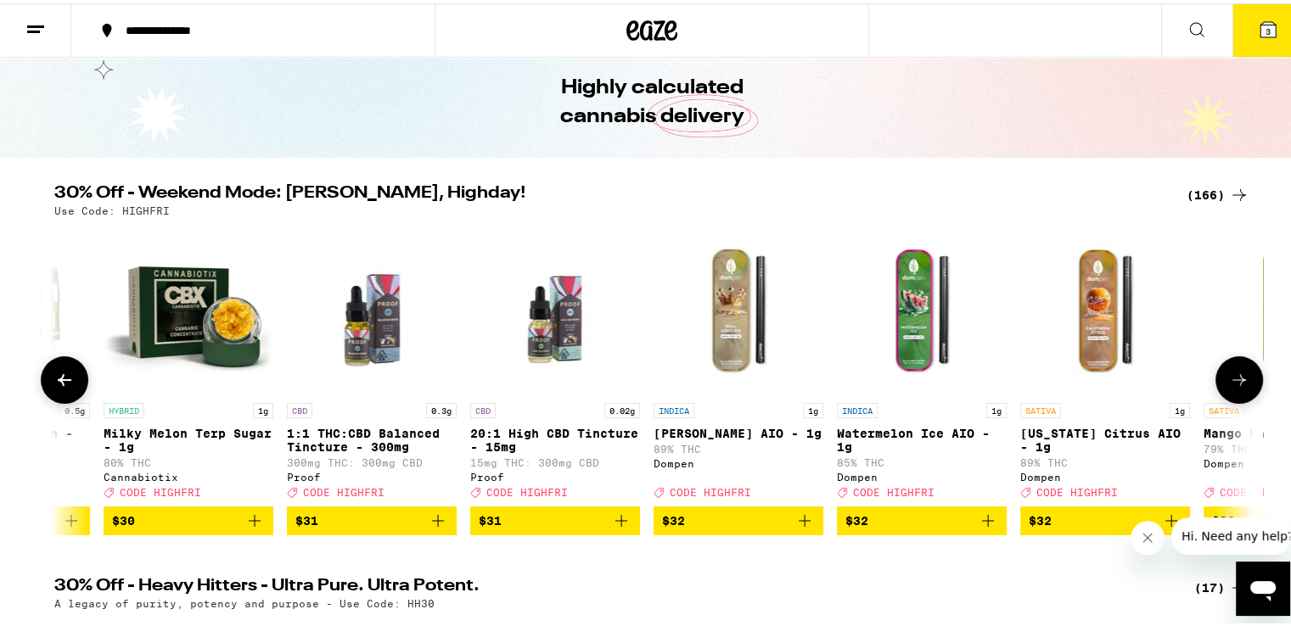
click at [1229, 378] on icon at bounding box center [1239, 377] width 20 height 20
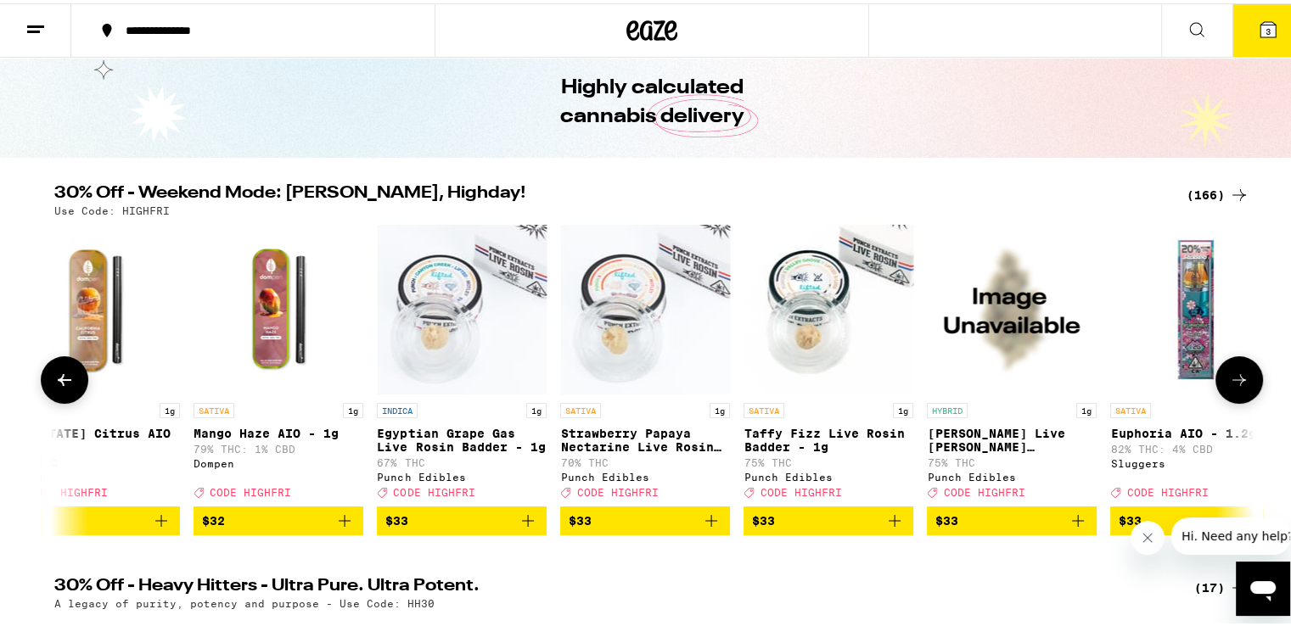
click at [1229, 378] on icon at bounding box center [1239, 377] width 20 height 20
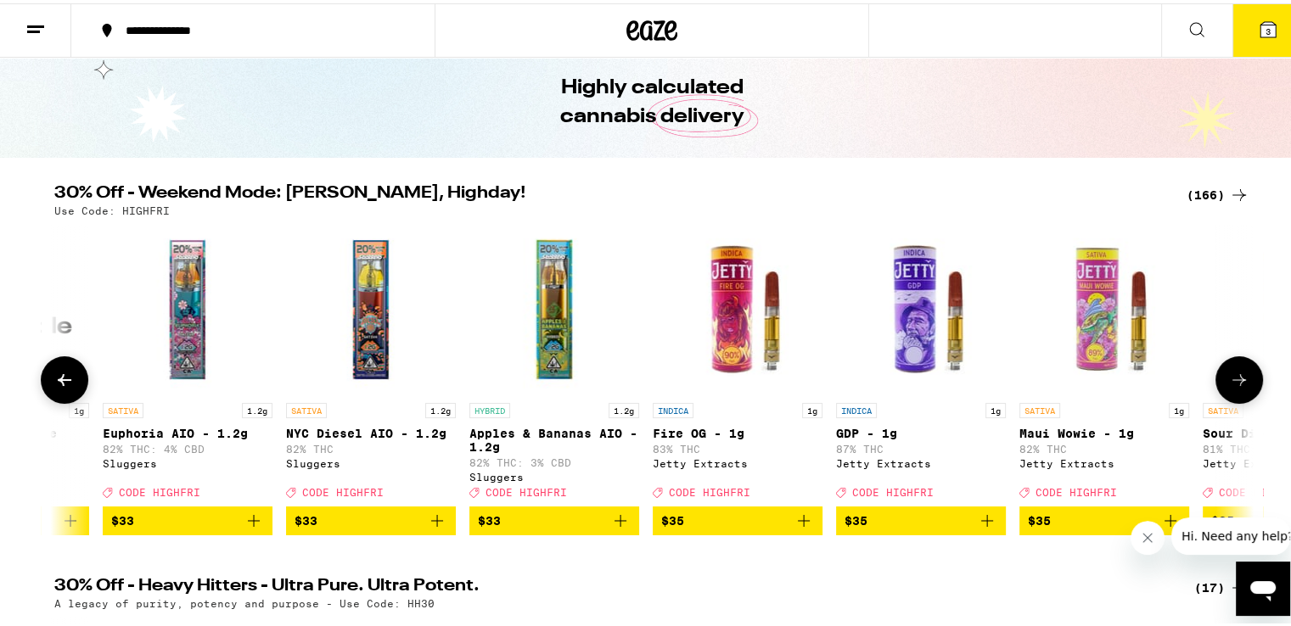
scroll to position [0, 23240]
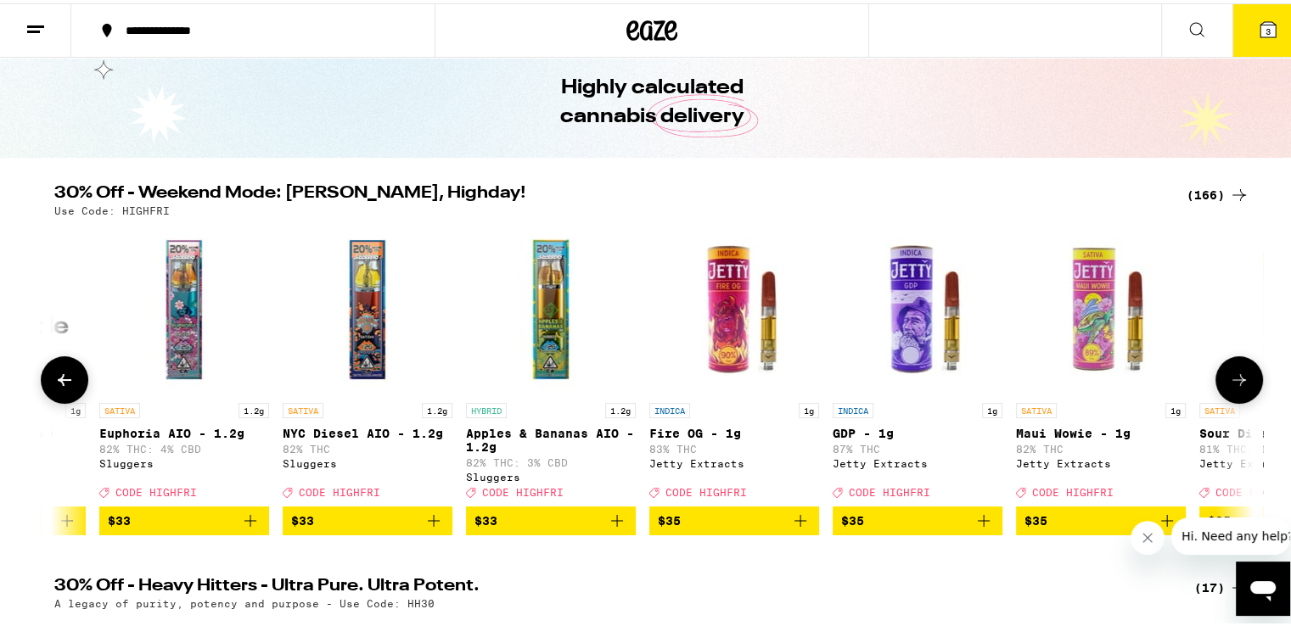
click at [1229, 378] on icon at bounding box center [1239, 377] width 20 height 20
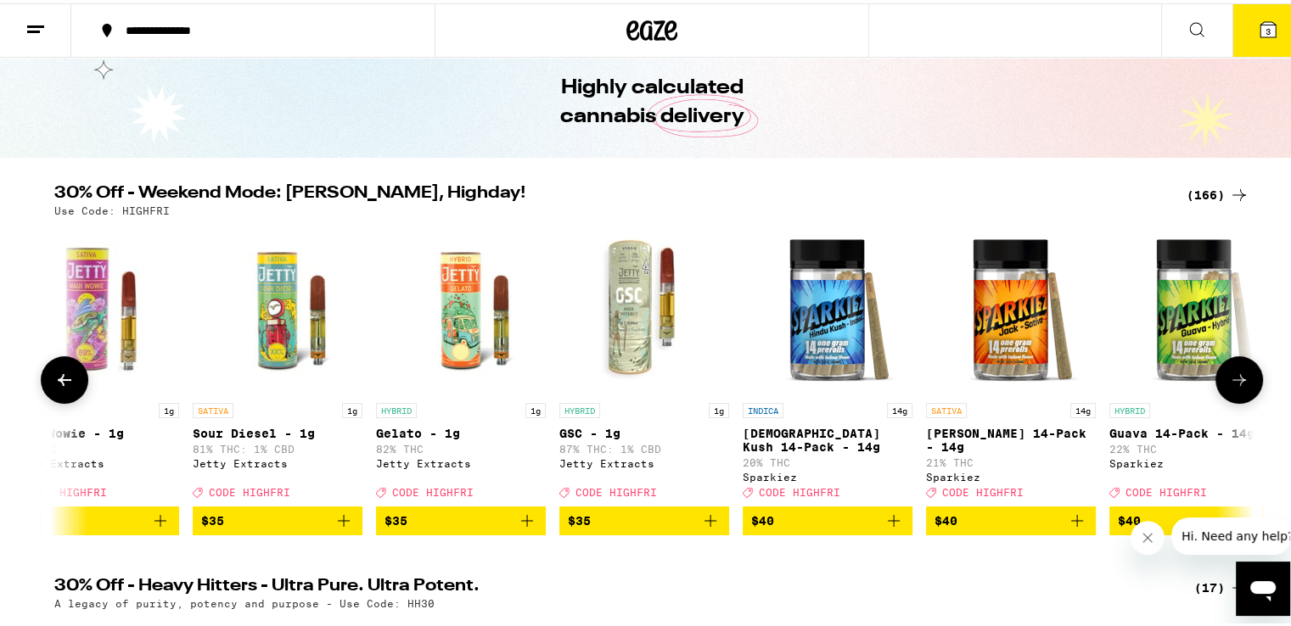
scroll to position [0, 24250]
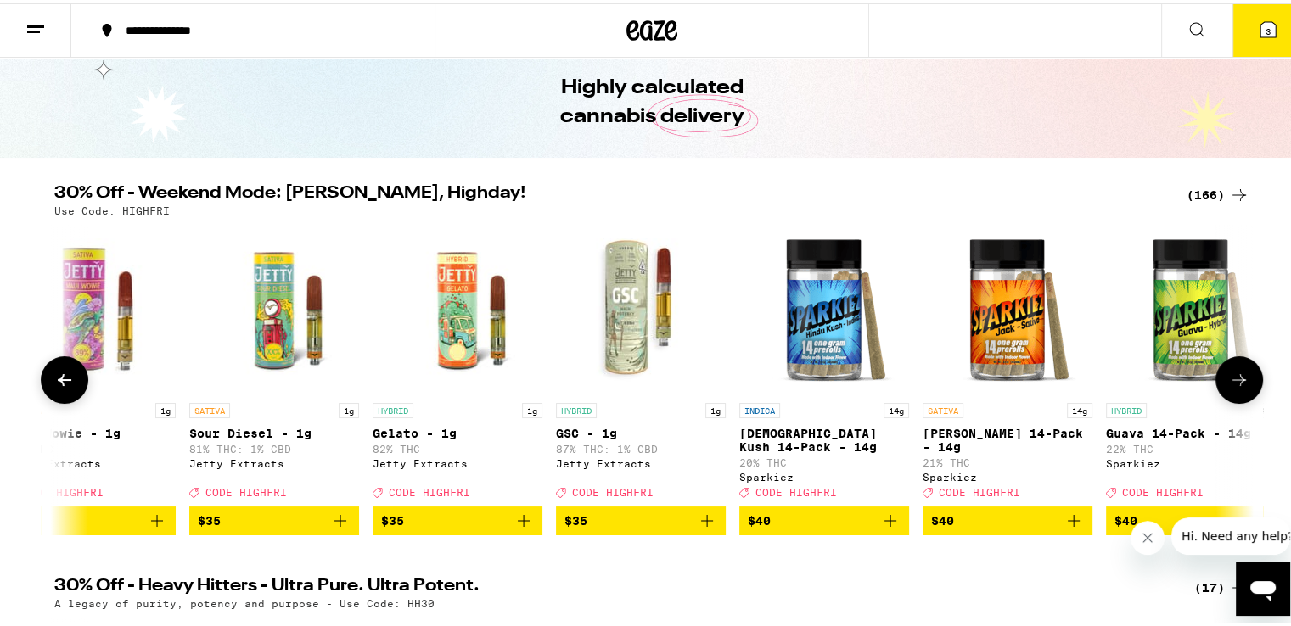
click at [1229, 378] on icon at bounding box center [1239, 377] width 20 height 20
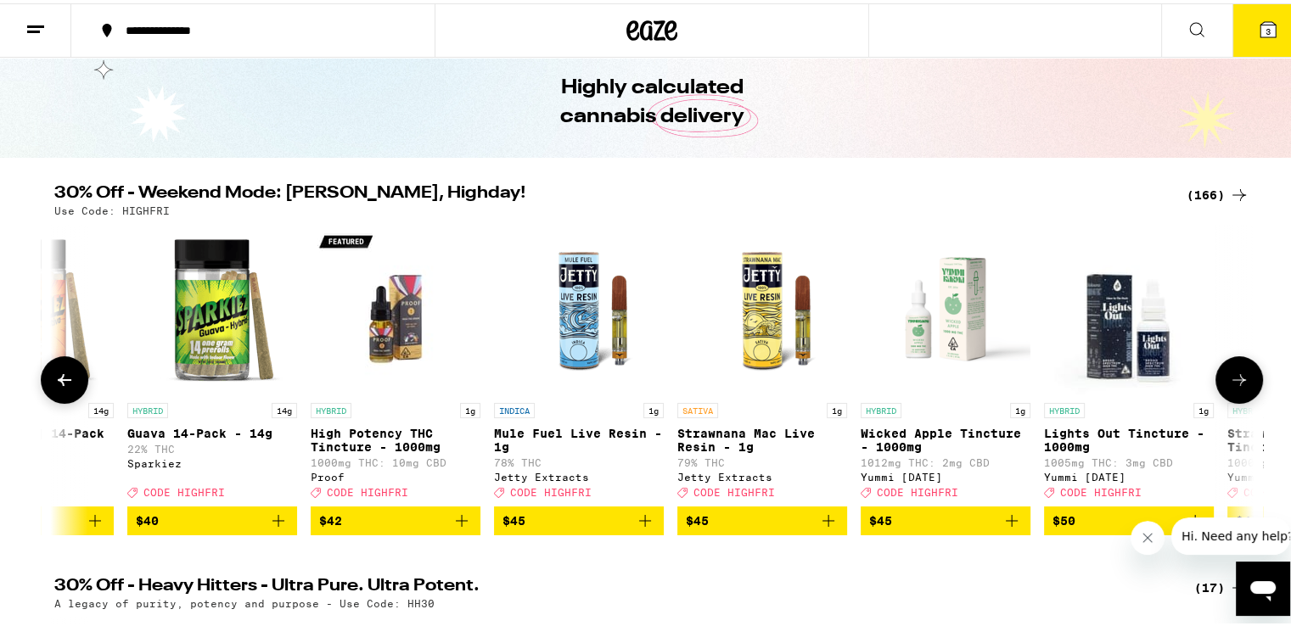
scroll to position [0, 25261]
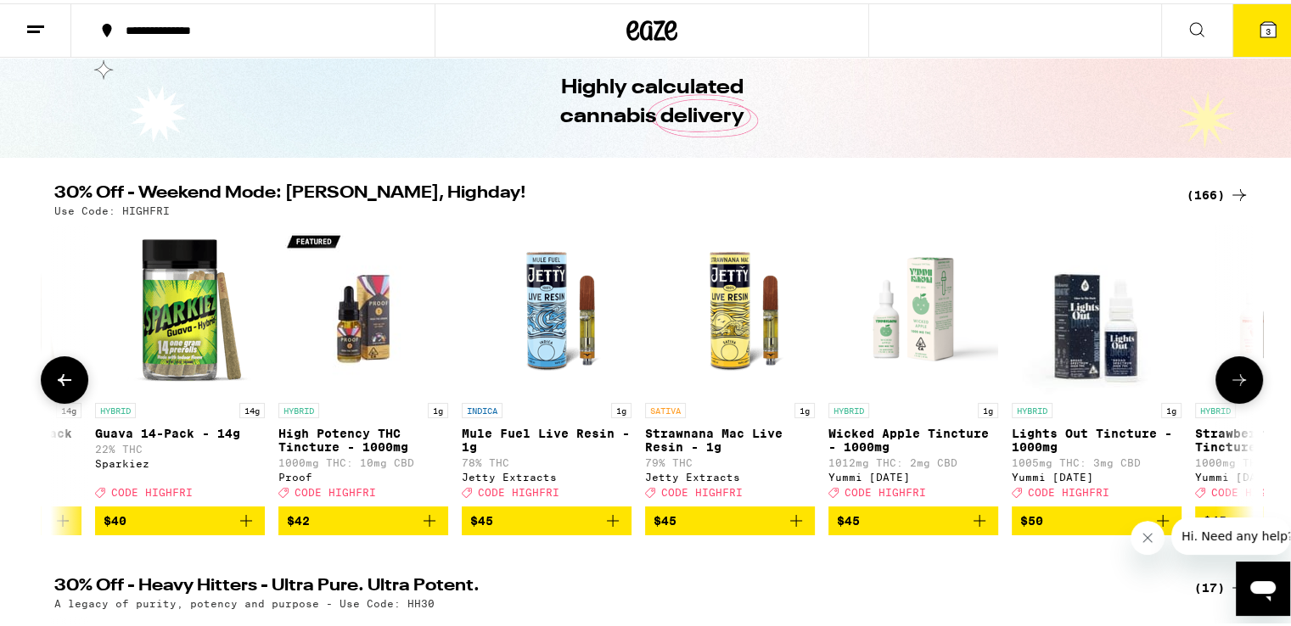
click at [168, 300] on img "Open page for Guava 14-Pack - 14g from Sparkiez" at bounding box center [180, 307] width 170 height 170
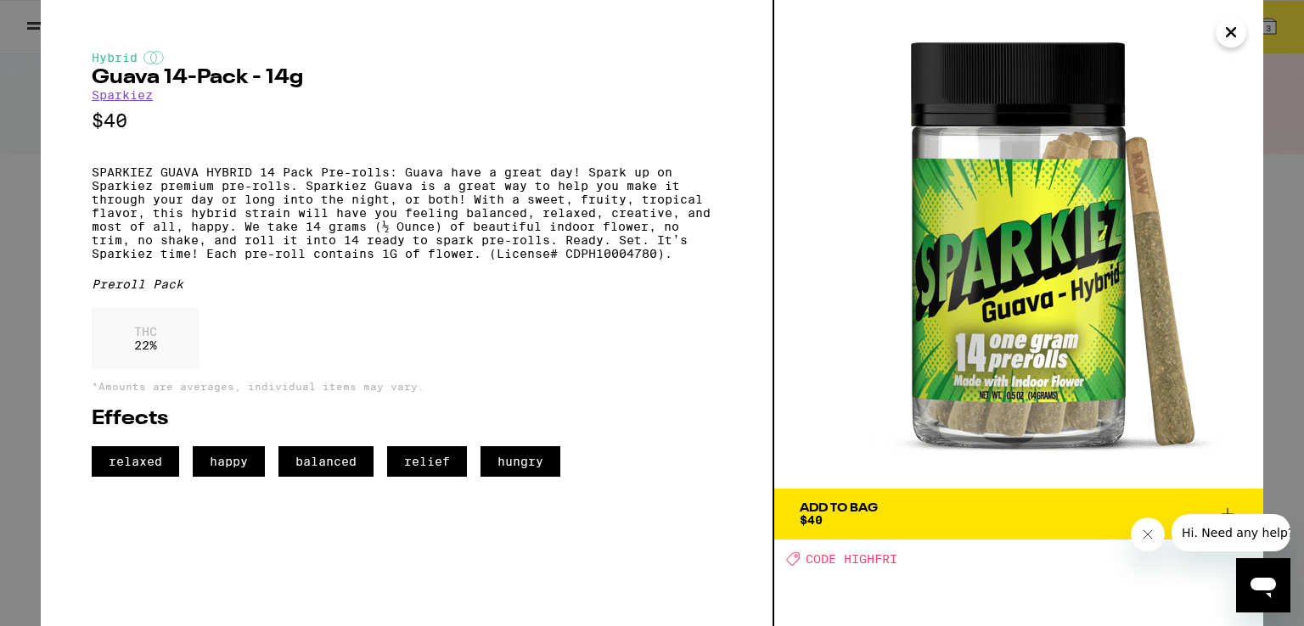
click at [1232, 32] on icon "Close" at bounding box center [1231, 32] width 8 height 8
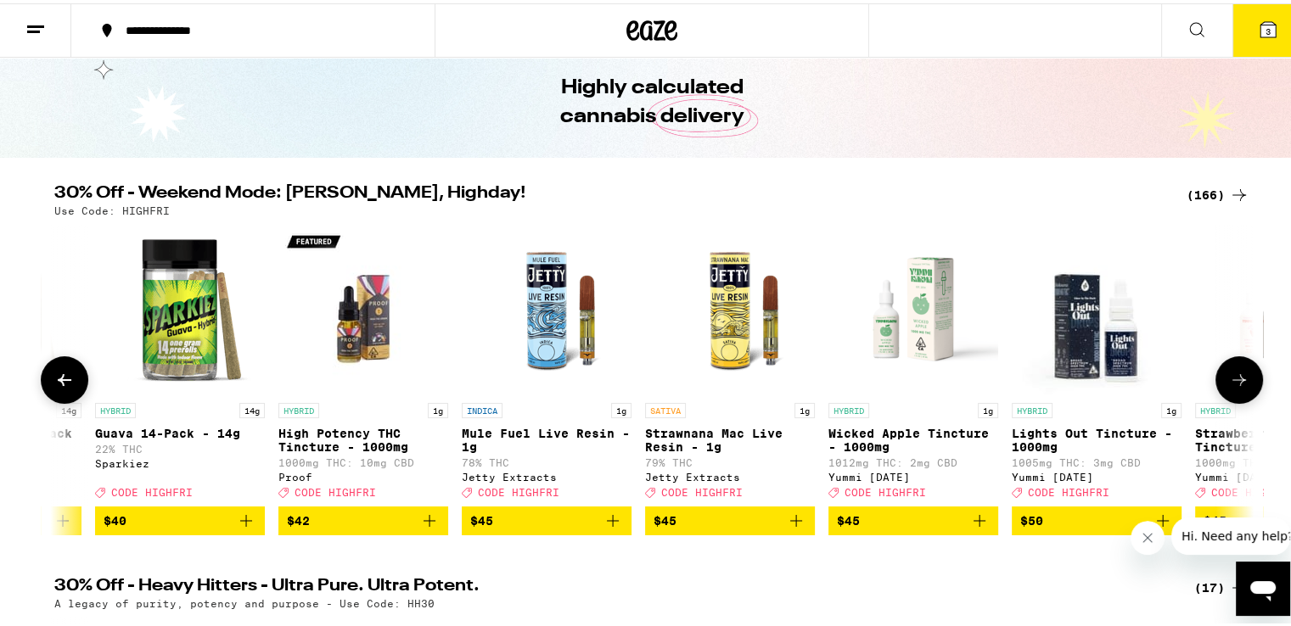
click at [1229, 380] on icon at bounding box center [1239, 377] width 20 height 20
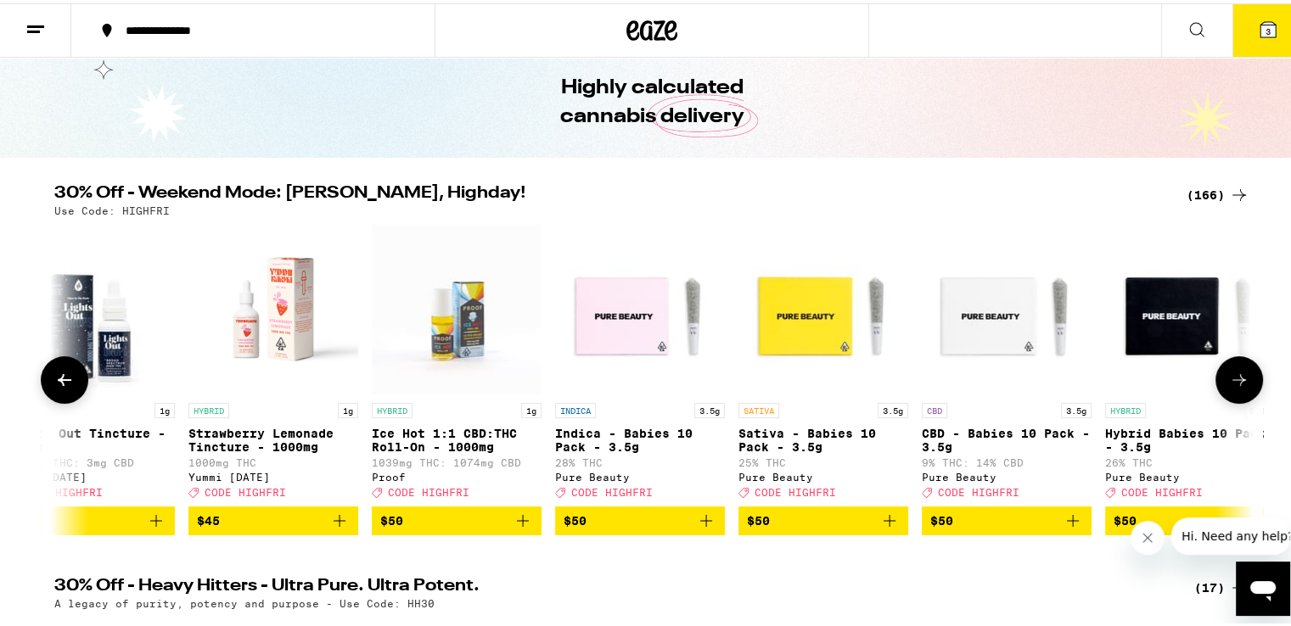
scroll to position [0, 26271]
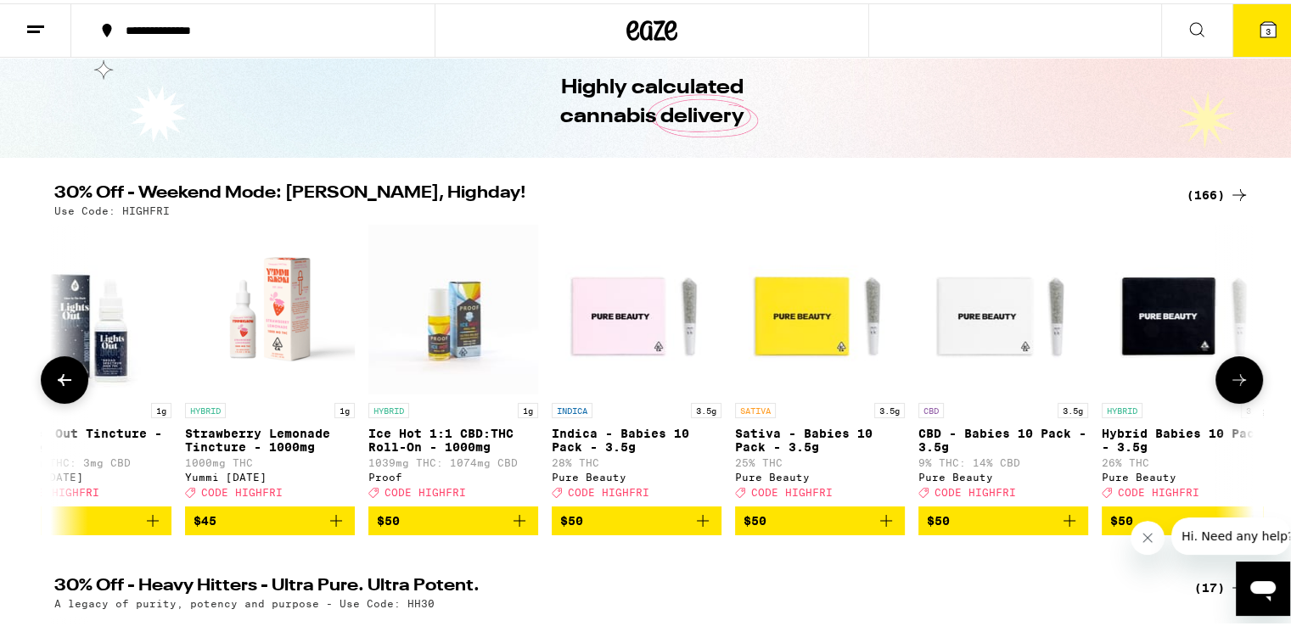
click at [1229, 380] on icon at bounding box center [1239, 377] width 20 height 20
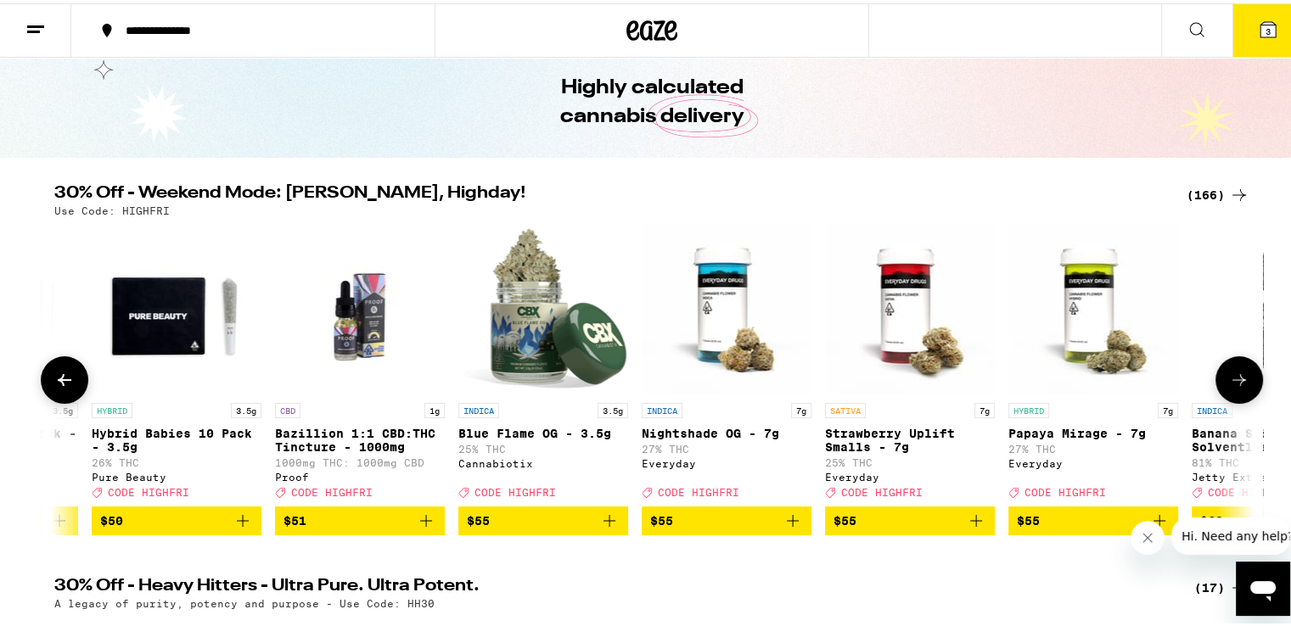
click at [1229, 380] on icon at bounding box center [1239, 377] width 20 height 20
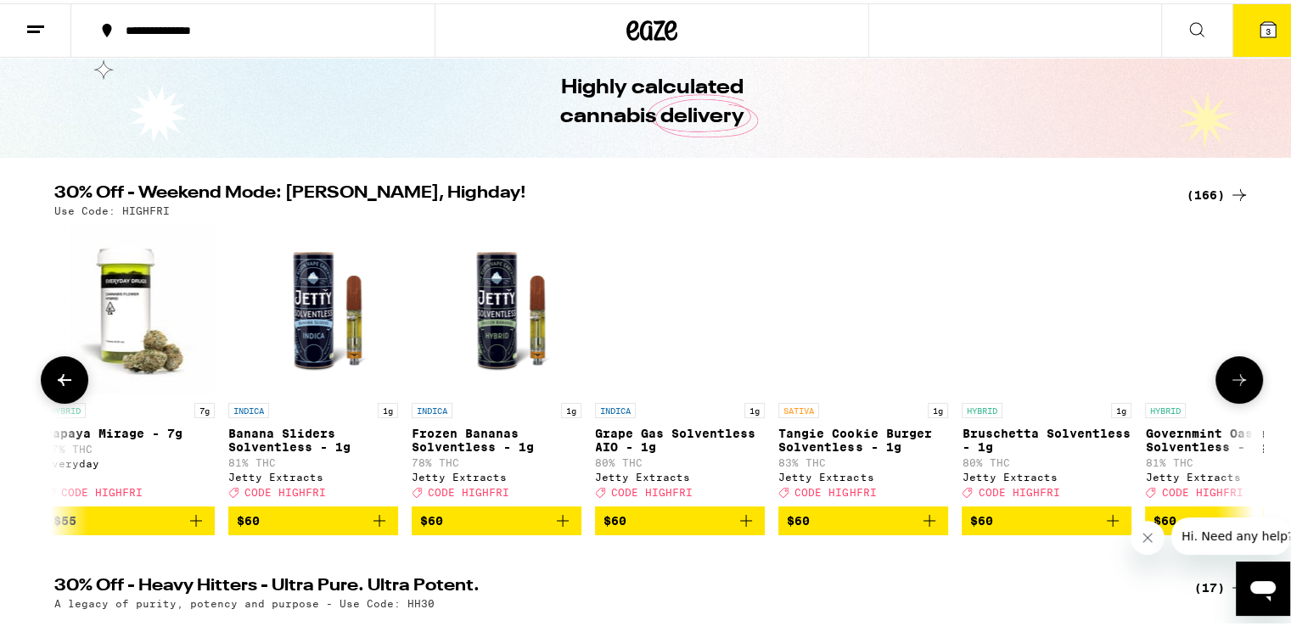
scroll to position [0, 28292]
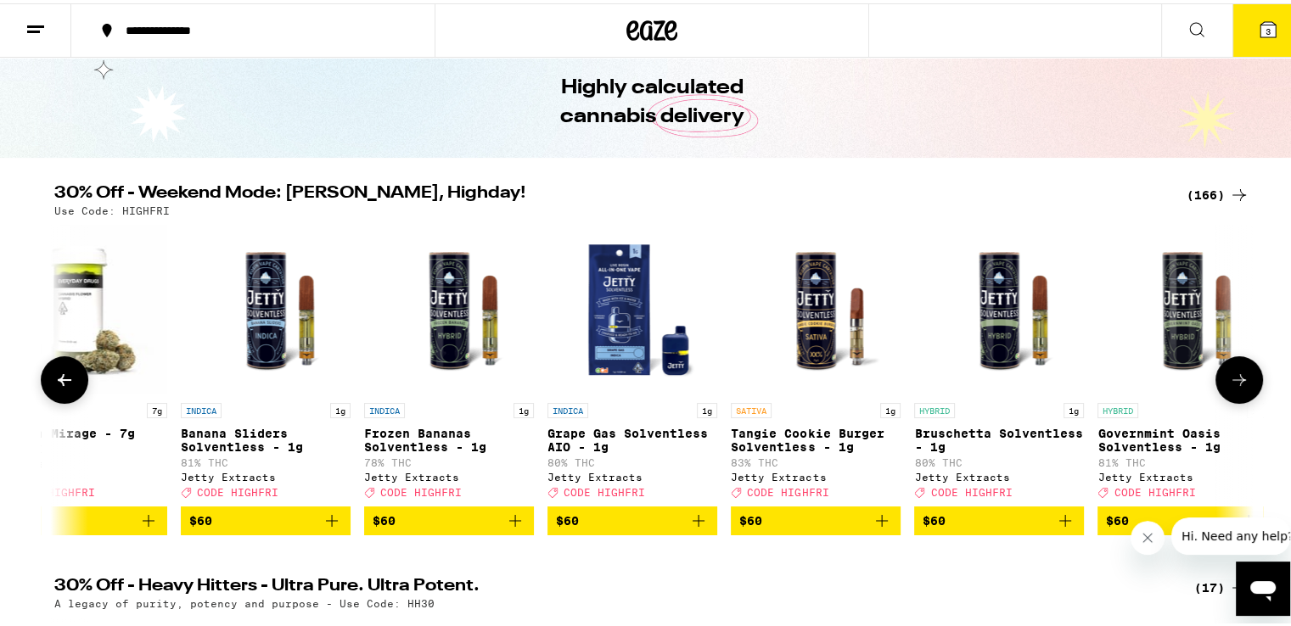
click at [1229, 380] on icon at bounding box center [1239, 377] width 20 height 20
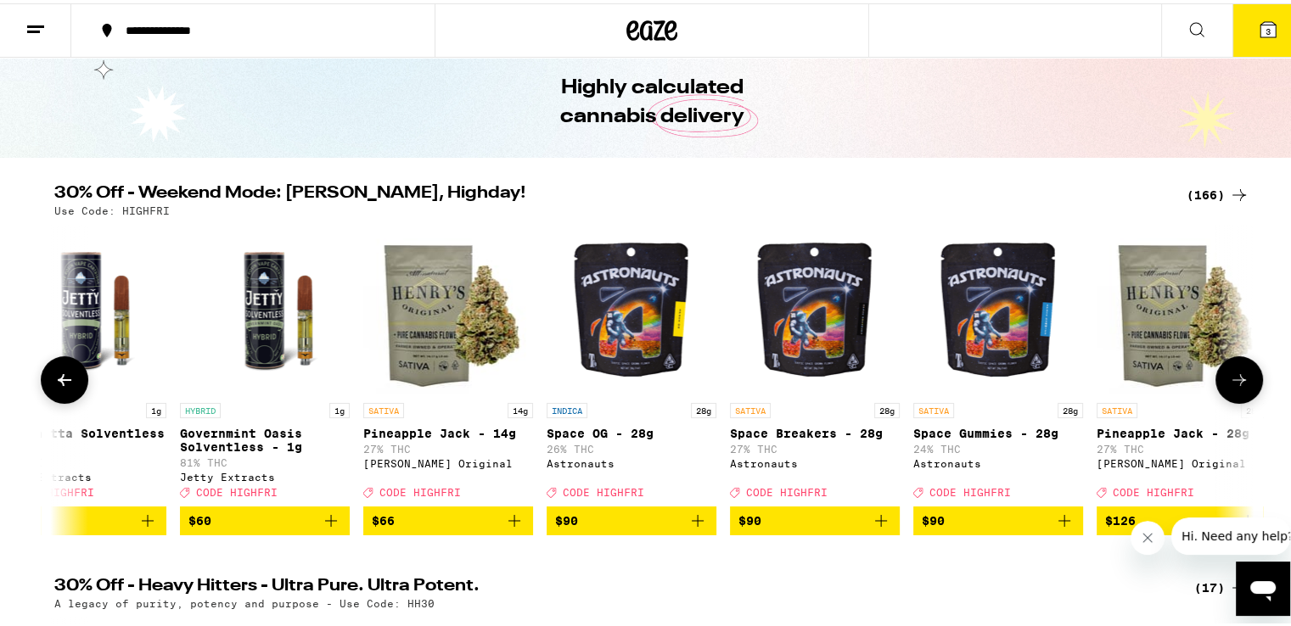
scroll to position [0, 29240]
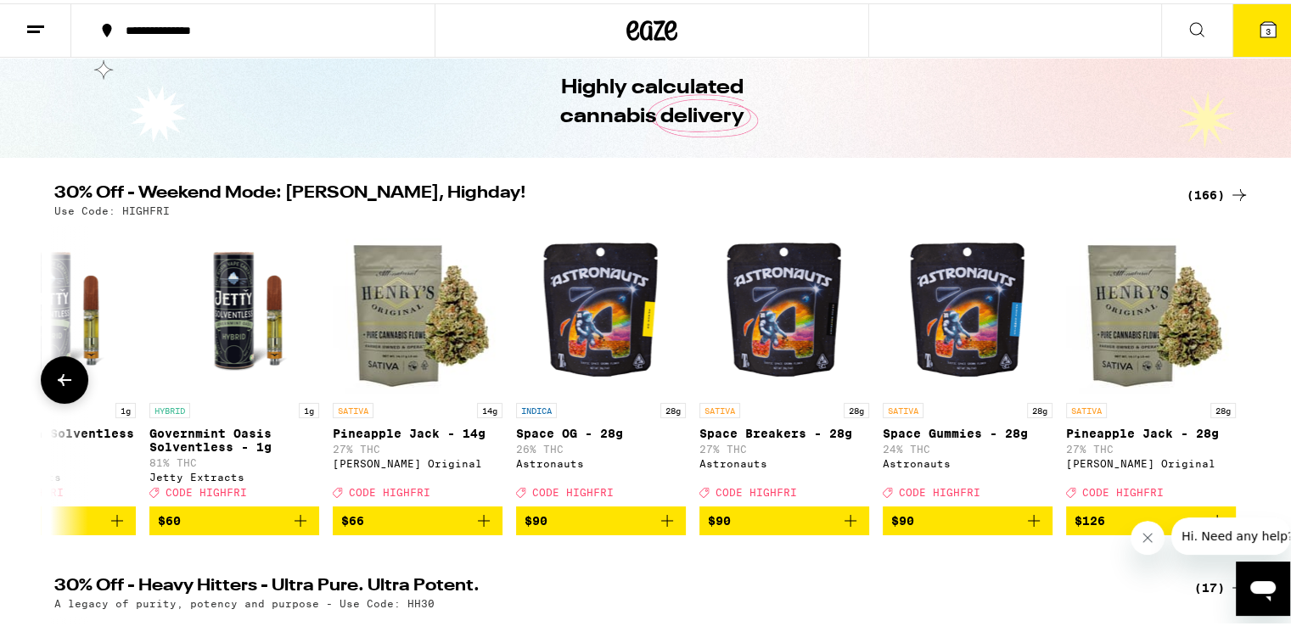
click at [1227, 380] on div at bounding box center [1240, 377] width 48 height 48
